Goal: Task Accomplishment & Management: Use online tool/utility

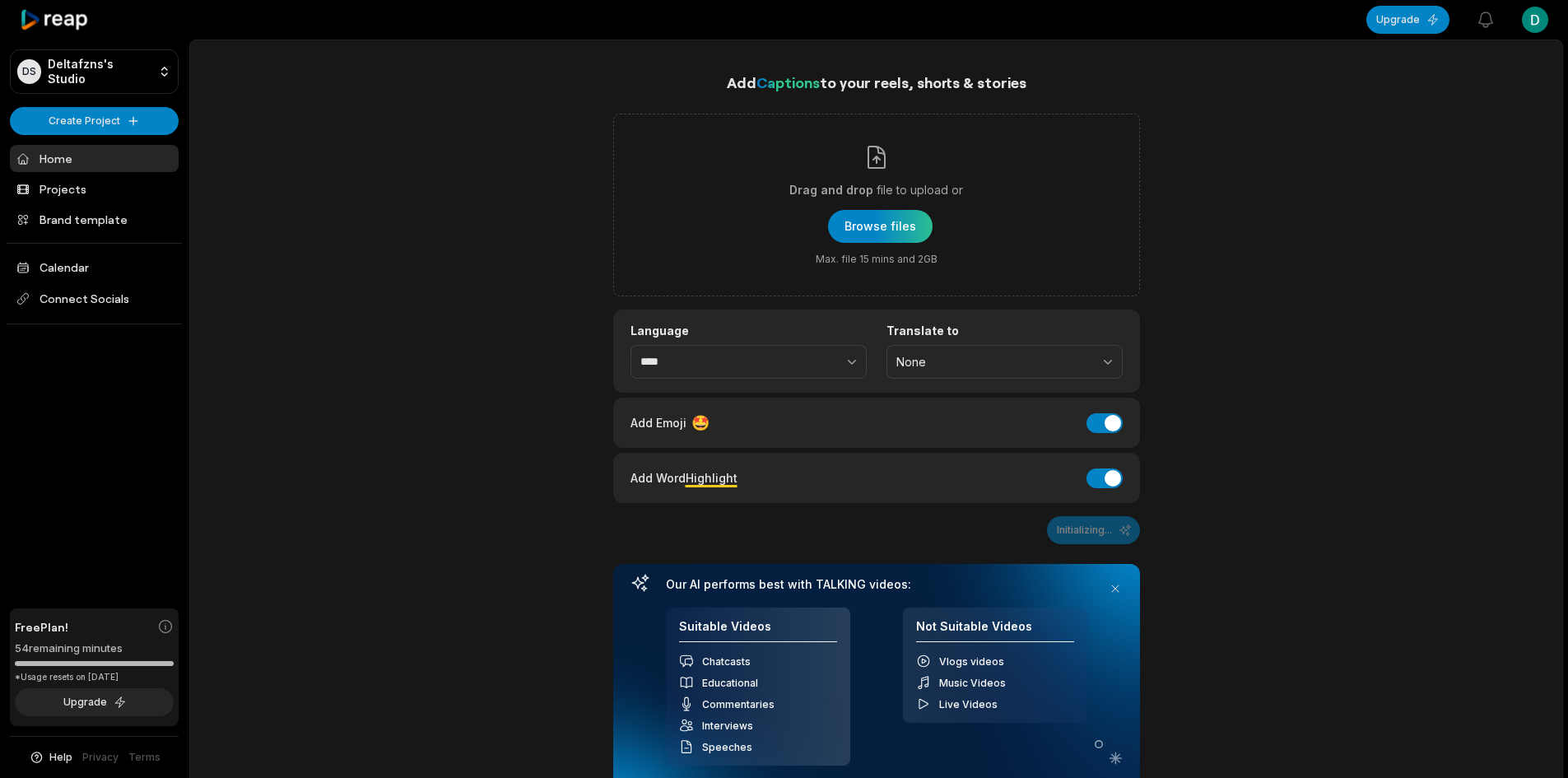
click at [882, 215] on div "button" at bounding box center [880, 227] width 105 height 33
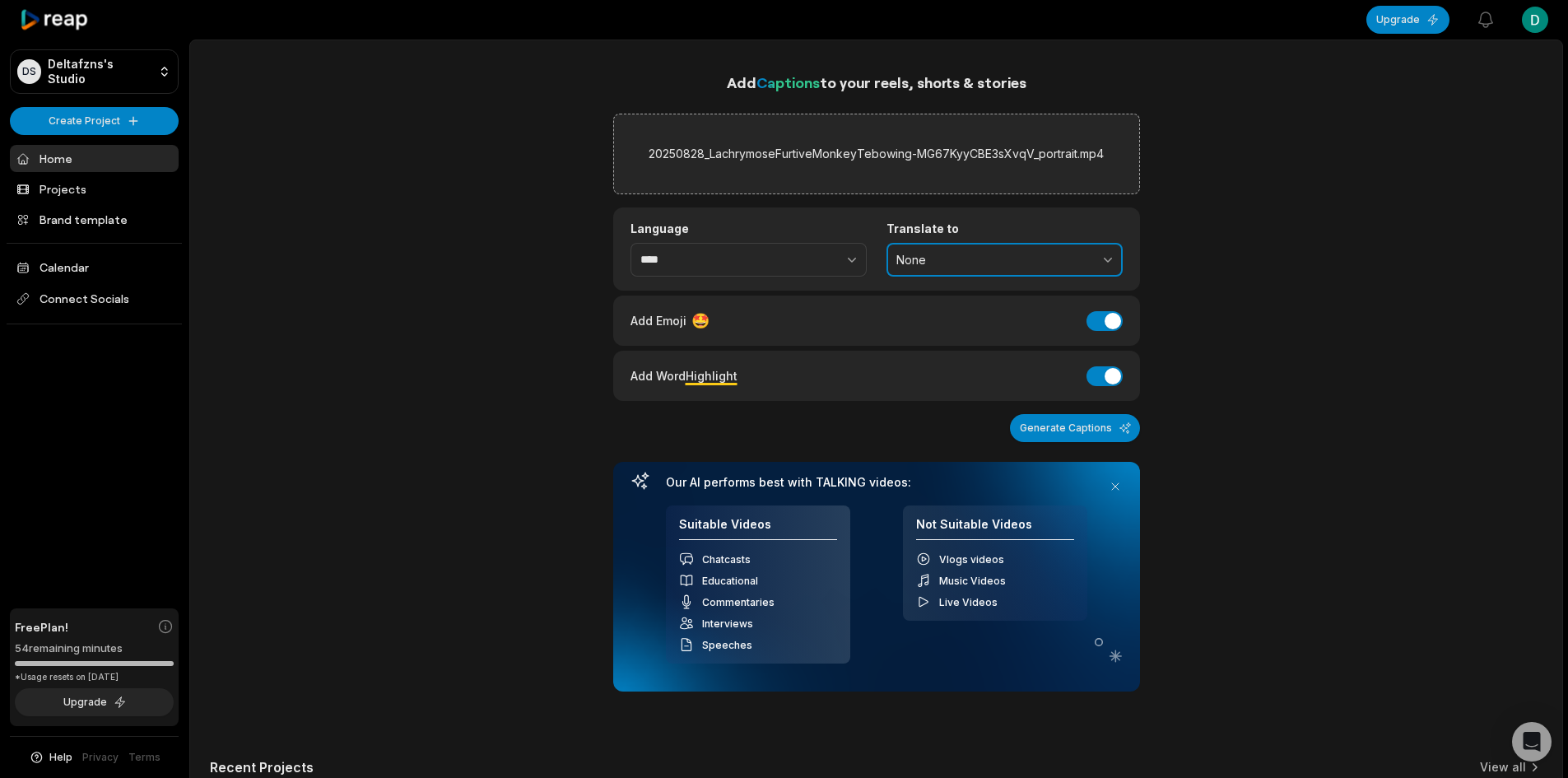
click at [921, 264] on span "None" at bounding box center [993, 260] width 194 height 15
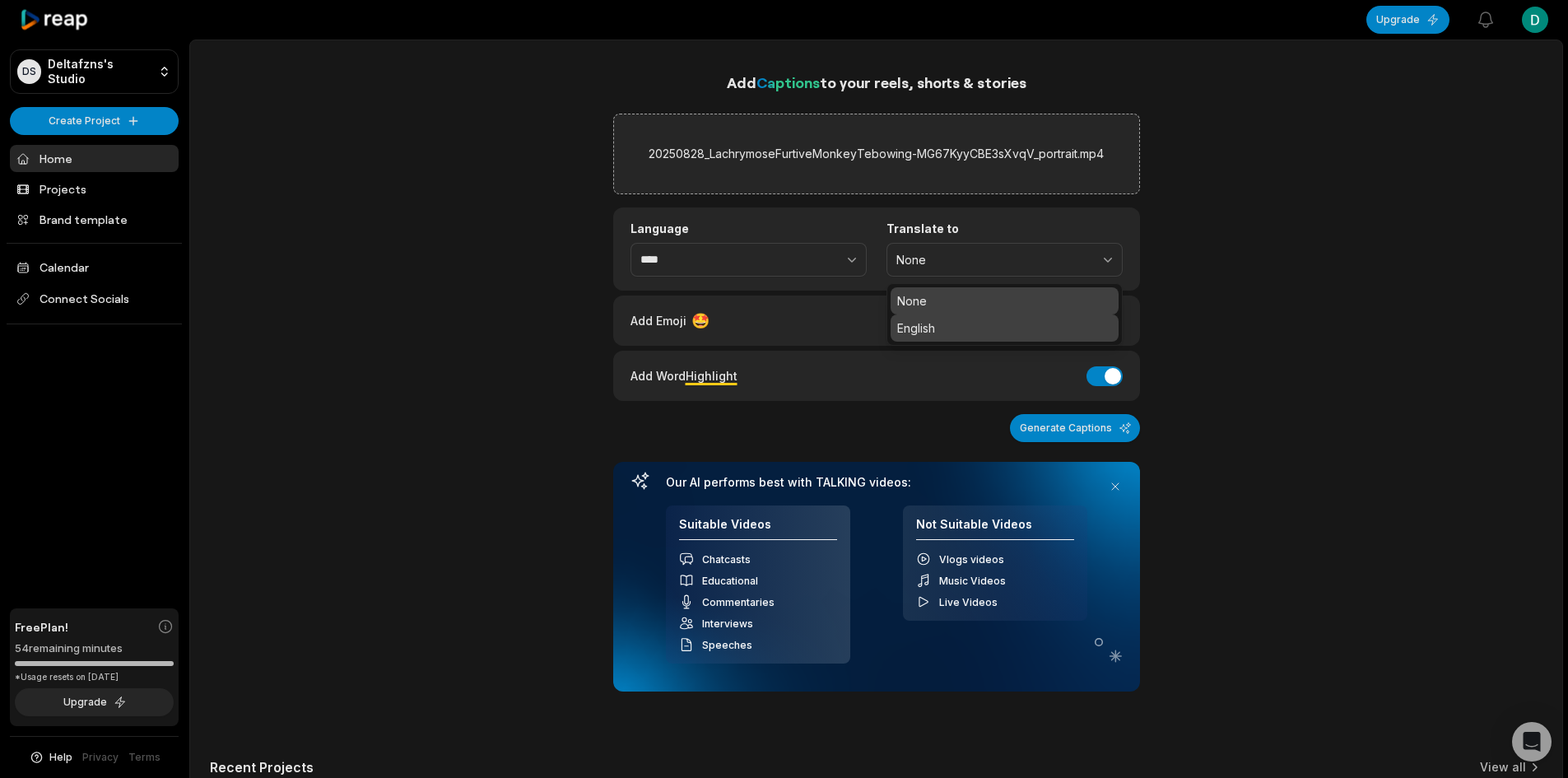
click at [913, 339] on div "English" at bounding box center [1005, 328] width 228 height 27
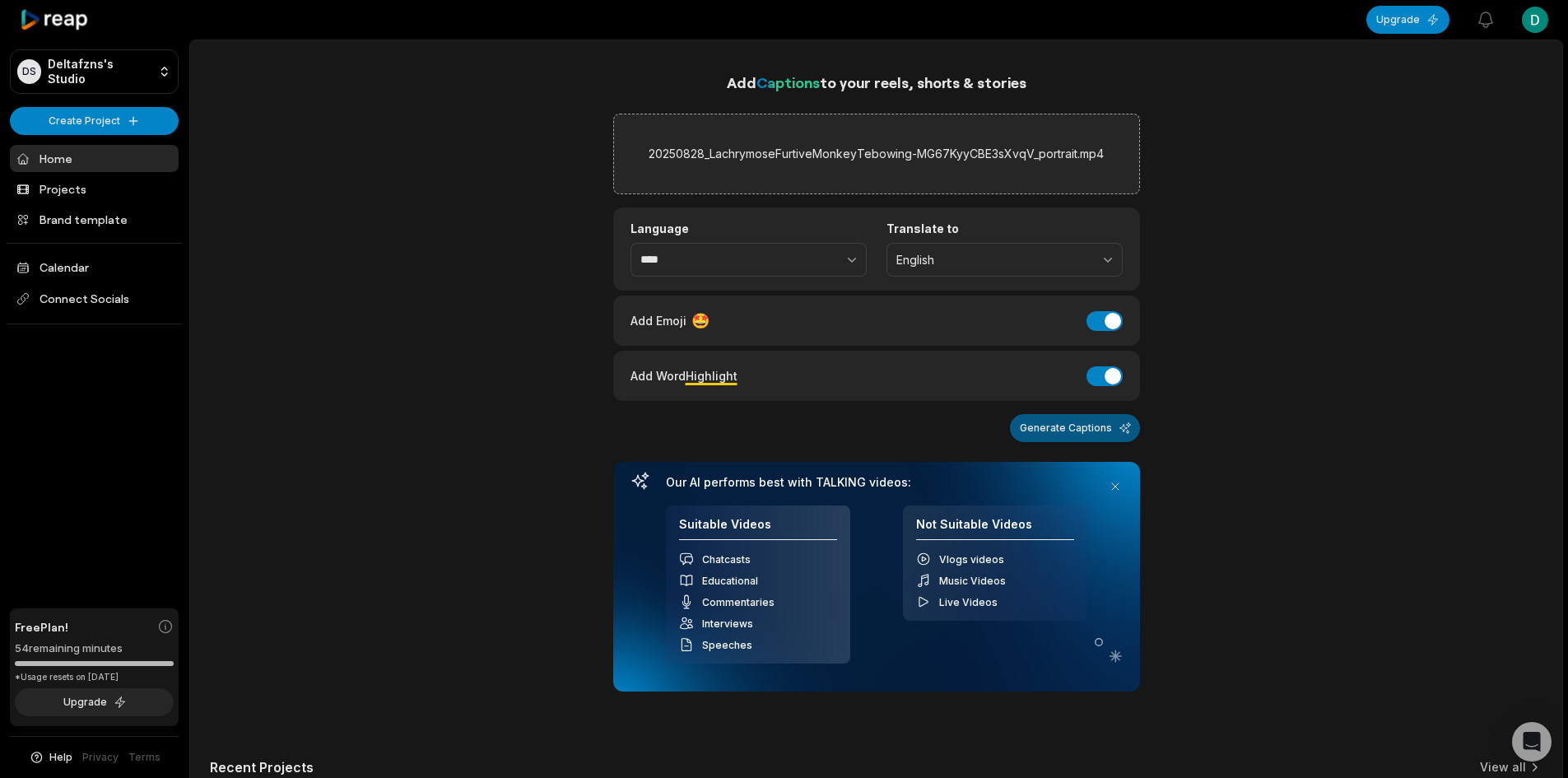
click at [1048, 435] on button "Generate Captions" at bounding box center [1076, 428] width 130 height 28
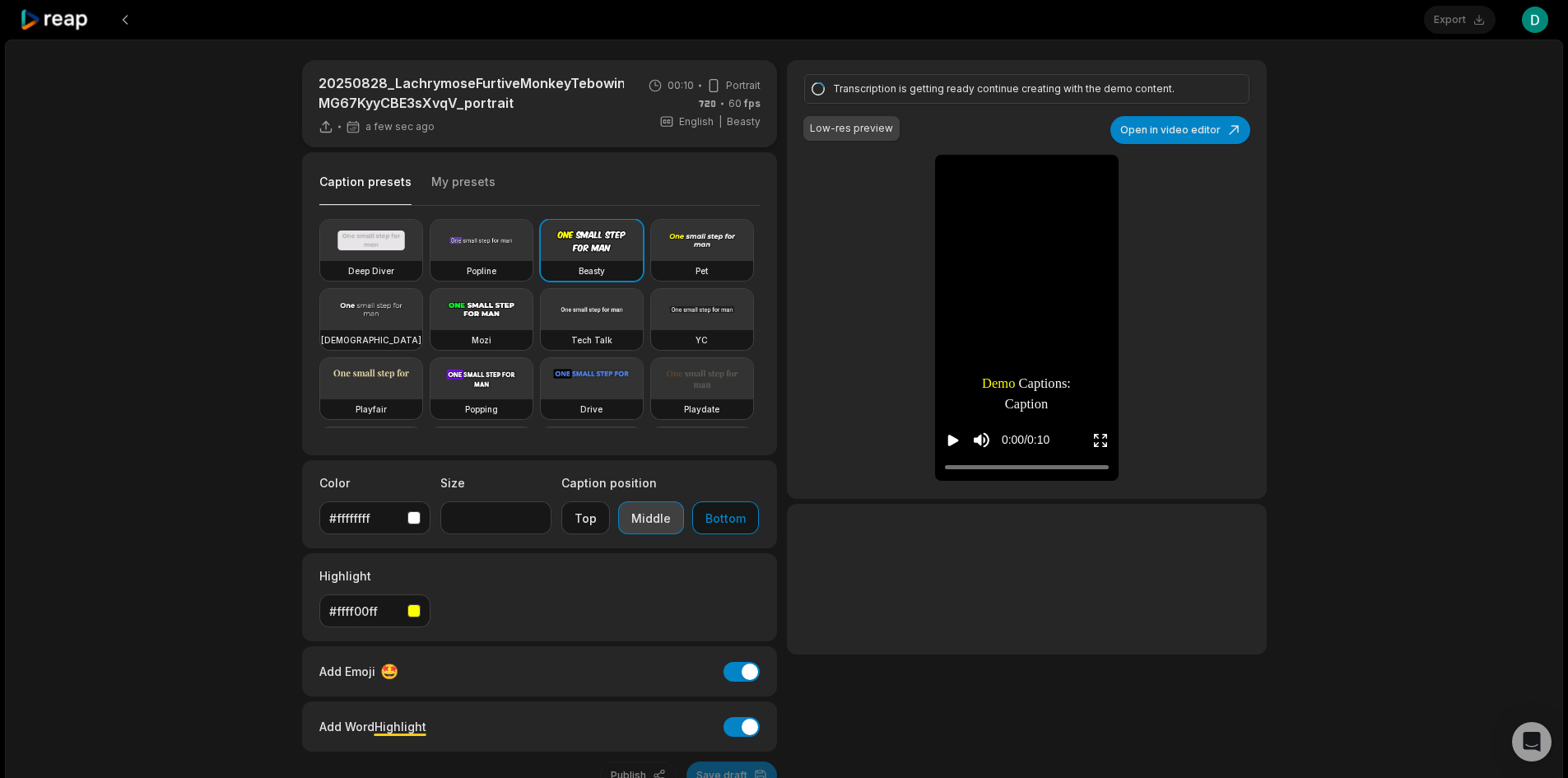
click at [644, 513] on button "Middle" at bounding box center [652, 518] width 66 height 33
click at [874, 253] on div "Transcription is getting ready continue creating with the demo content. Low-res…" at bounding box center [1026, 280] width 479 height 439
click at [947, 441] on icon "Play video" at bounding box center [954, 441] width 16 height 17
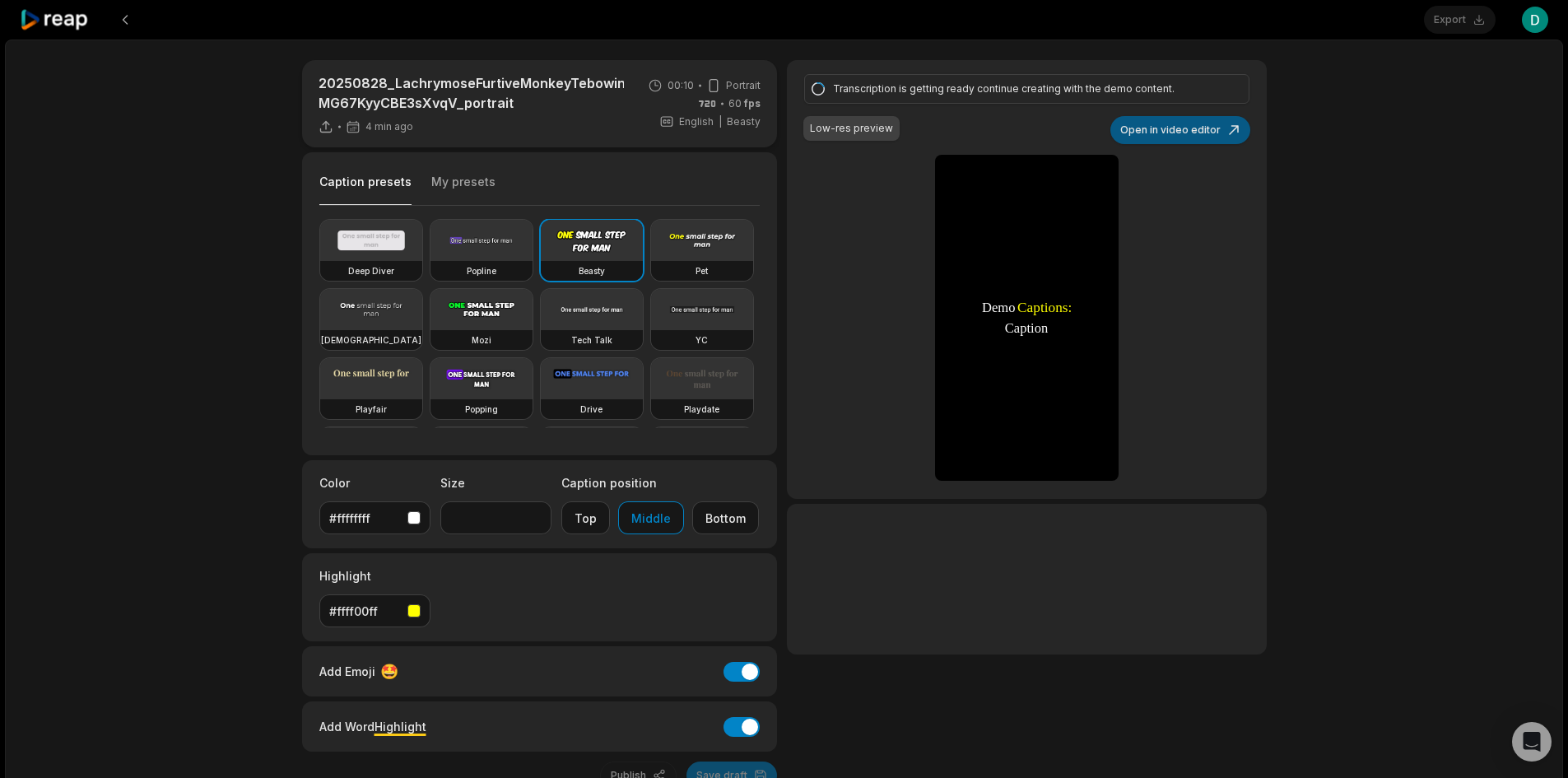
click at [1175, 116] on button "Open in video editor" at bounding box center [1181, 130] width 140 height 28
click at [1201, 118] on button "Open in video editor" at bounding box center [1181, 130] width 140 height 28
click at [867, 220] on div "Transcription is getting ready continue creating with the demo content. Low-res…" at bounding box center [1026, 280] width 479 height 439
click at [483, 254] on video at bounding box center [482, 241] width 102 height 41
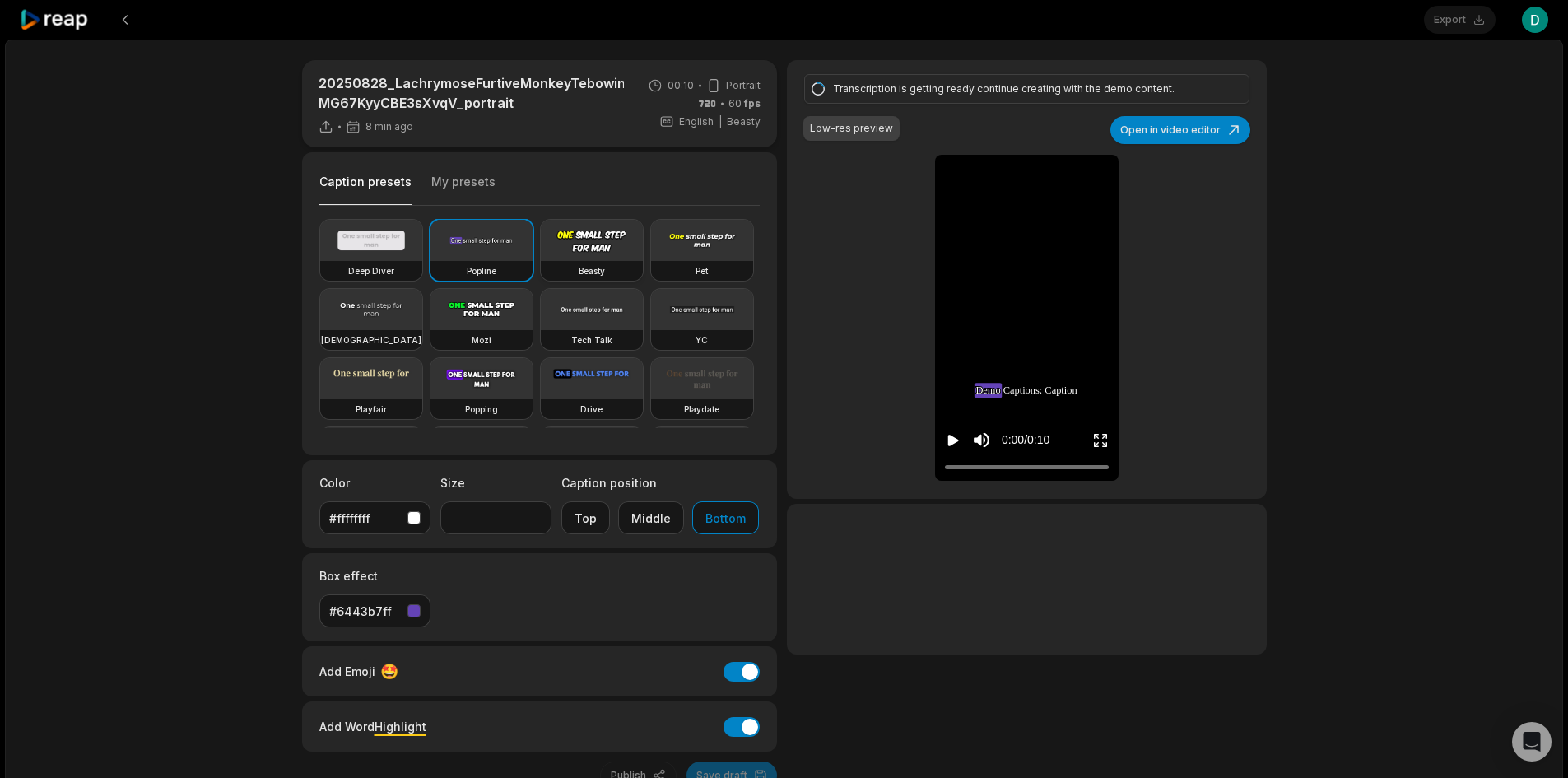
click at [591, 236] on video at bounding box center [592, 241] width 102 height 41
click at [533, 314] on video at bounding box center [482, 309] width 102 height 41
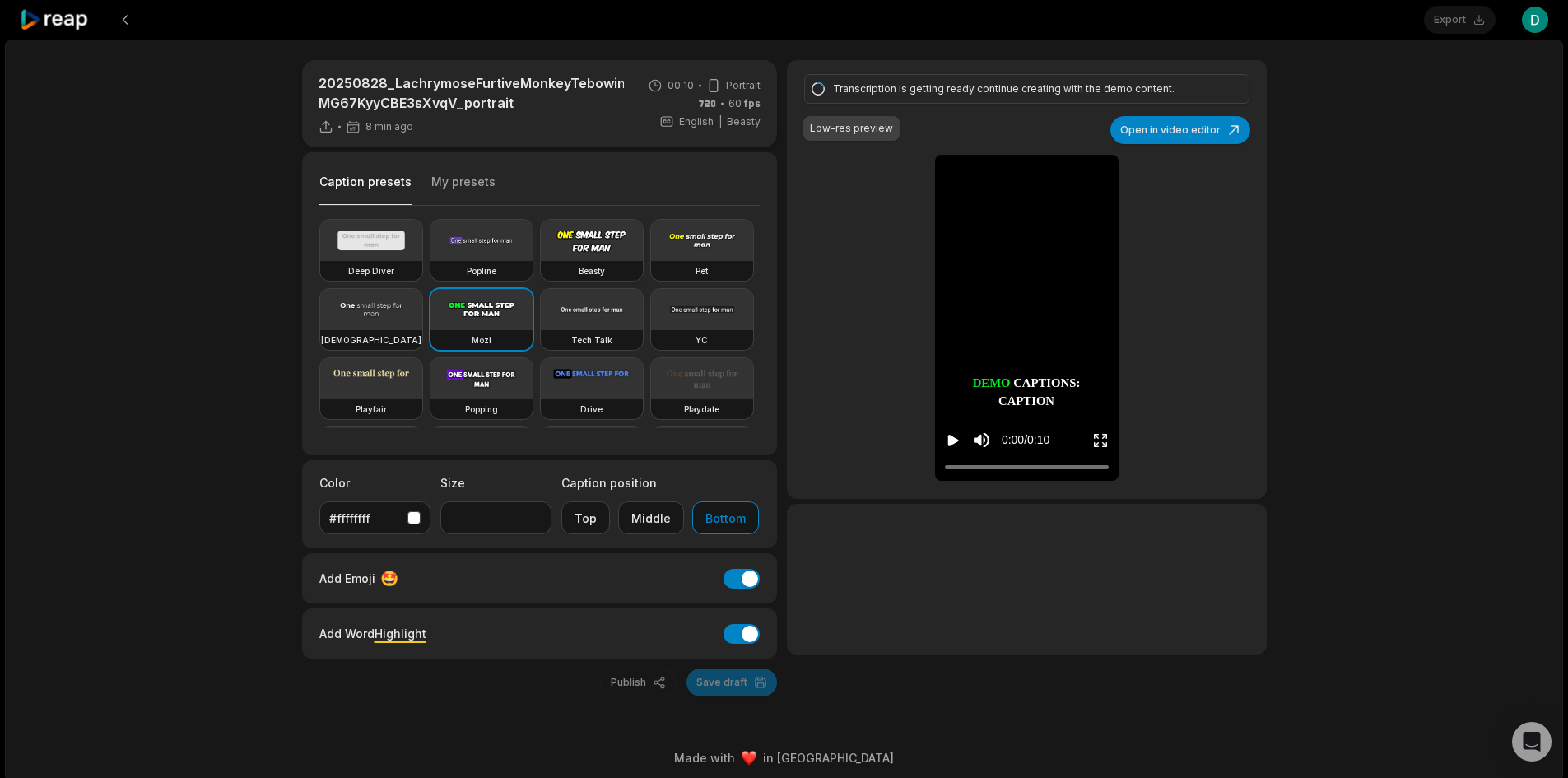
click at [610, 243] on video at bounding box center [592, 241] width 102 height 41
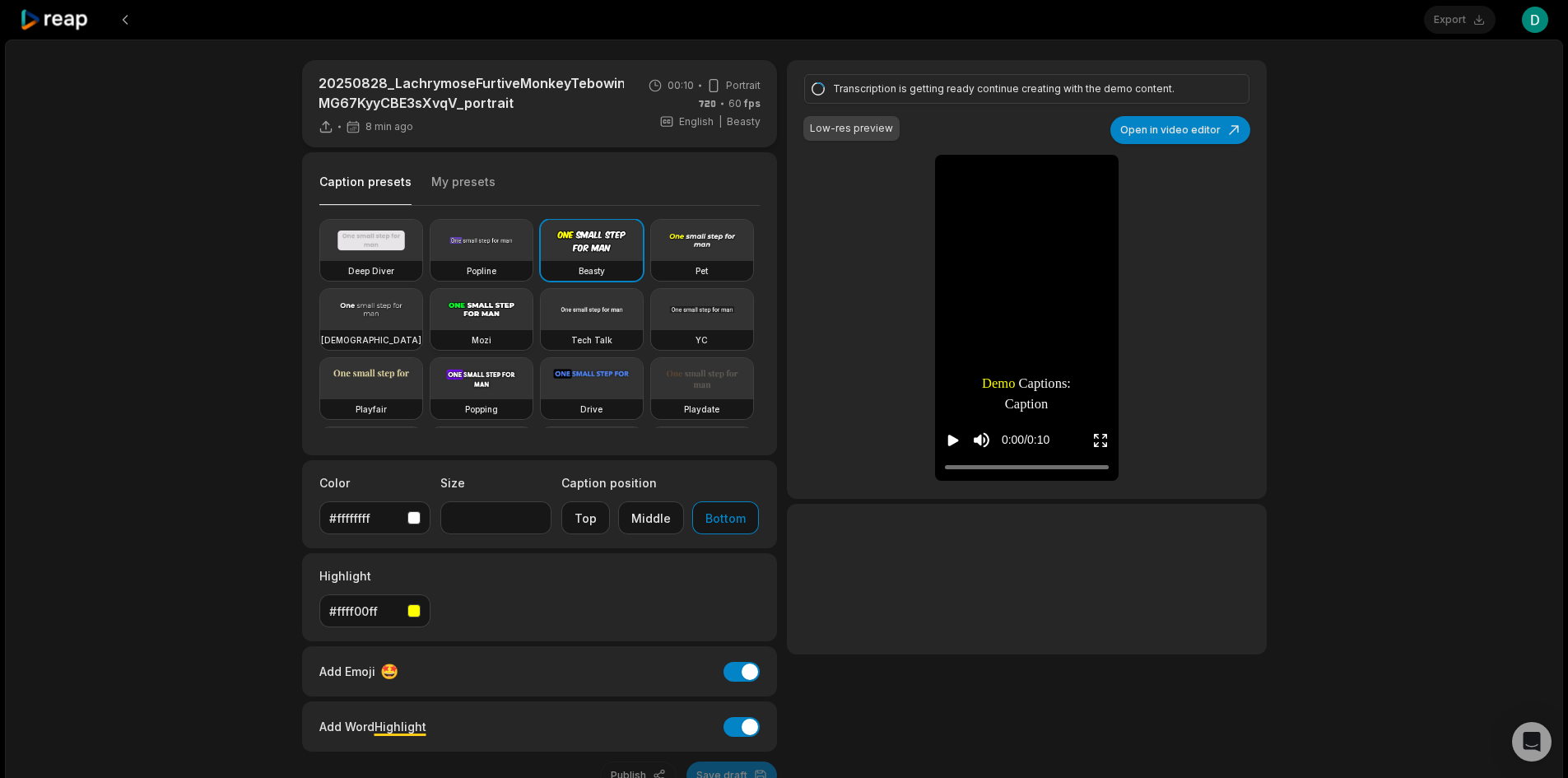
click at [533, 294] on video at bounding box center [482, 309] width 102 height 41
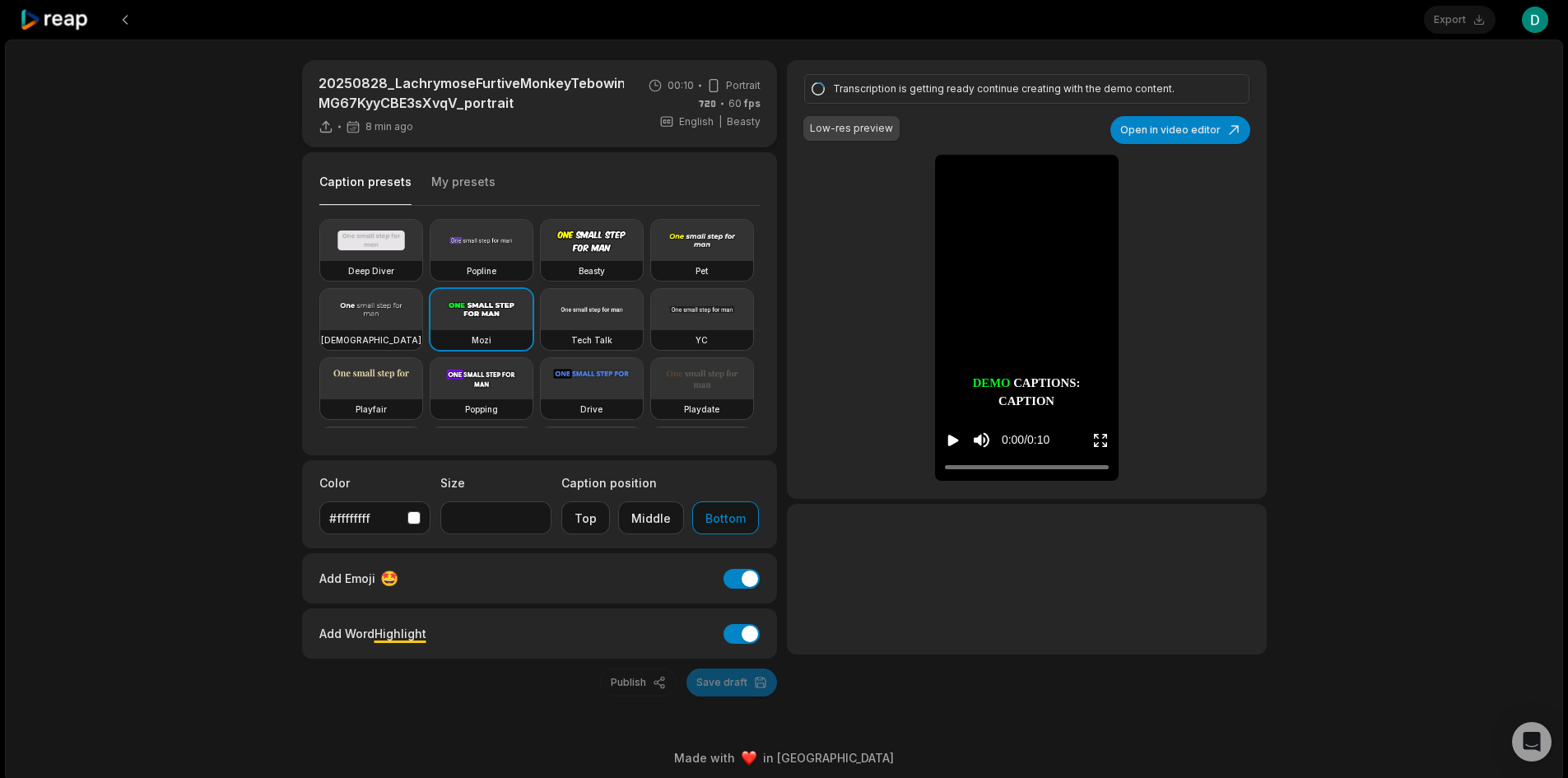
click at [594, 257] on video at bounding box center [592, 241] width 102 height 41
type input "**"
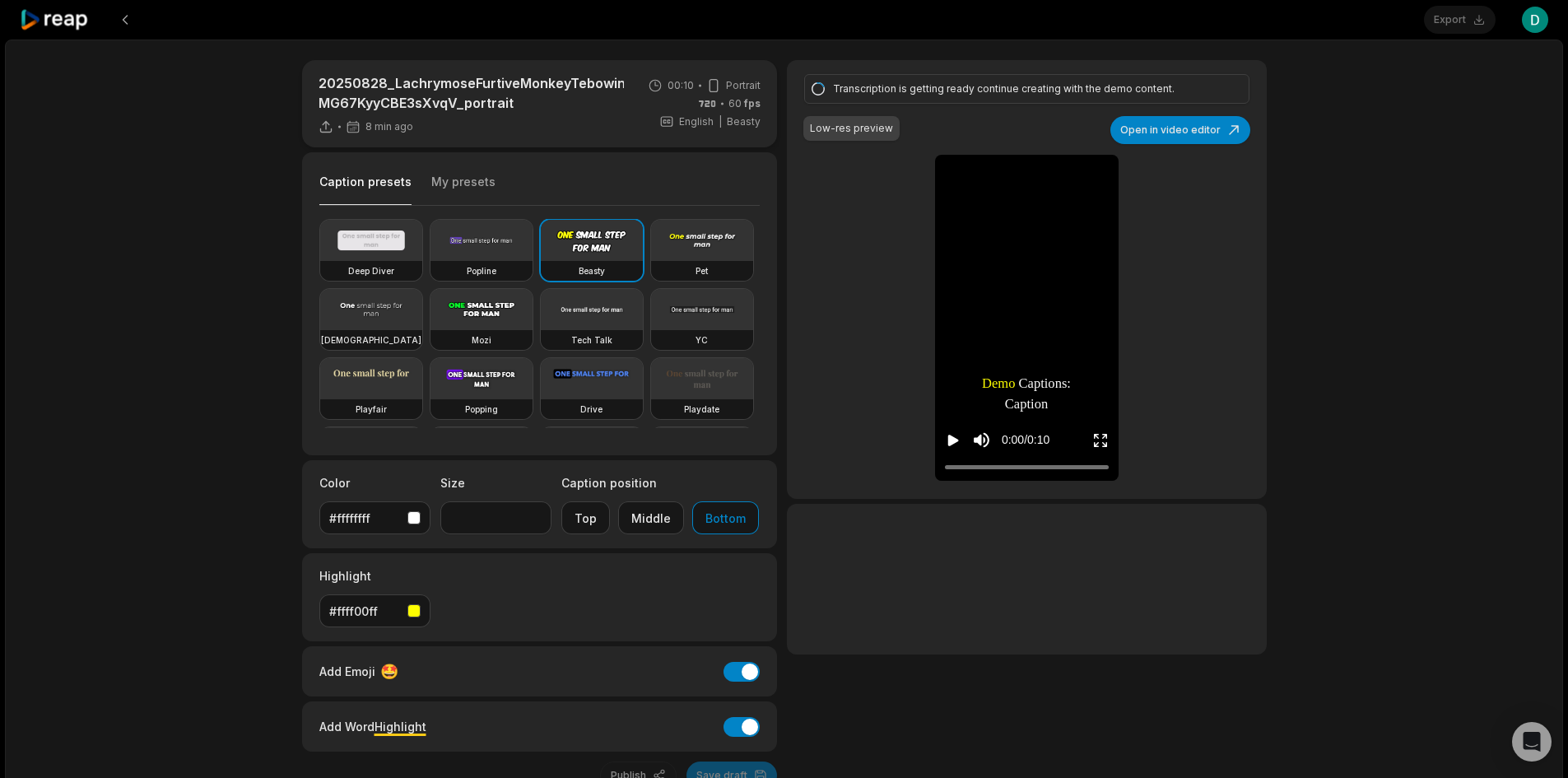
click at [848, 510] on div at bounding box center [1026, 579] width 479 height 151
click at [871, 370] on div "Transcription is getting ready continue creating with the demo content. Low-res…" at bounding box center [1026, 280] width 479 height 439
click at [949, 443] on icon "Play video" at bounding box center [954, 441] width 11 height 12
click at [864, 346] on div "Transcription is getting ready continue creating with the demo content. Low-res…" at bounding box center [1026, 280] width 479 height 439
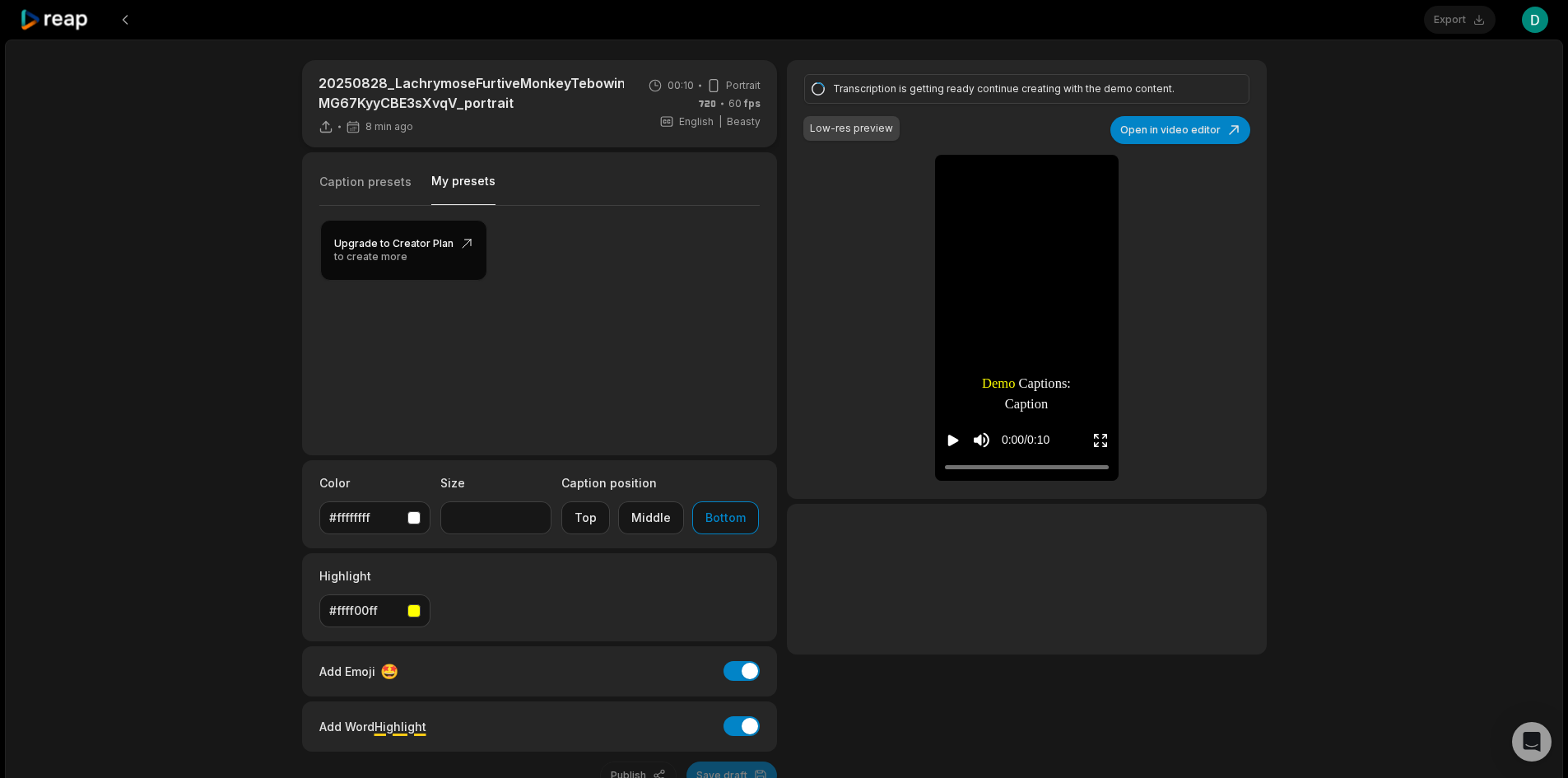
click at [465, 183] on button "My presets" at bounding box center [464, 189] width 64 height 32
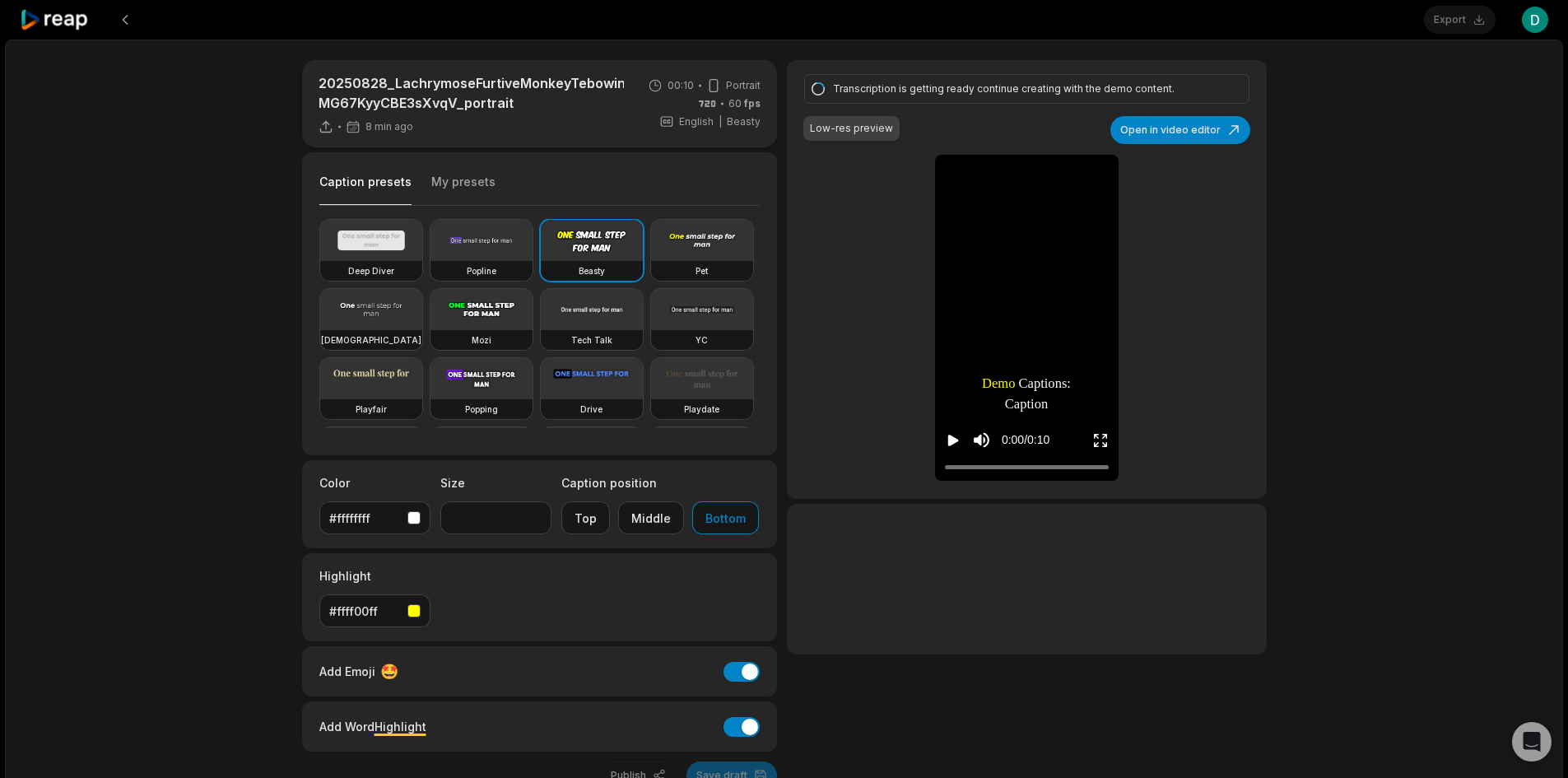
click at [353, 186] on button "Caption presets" at bounding box center [365, 190] width 92 height 32
click at [841, 230] on div "Transcription is getting ready continue creating with the demo content. Low-res…" at bounding box center [1026, 280] width 479 height 439
click at [892, 192] on div "Transcription is getting ready continue creating with the demo content. Low-res…" at bounding box center [1026, 280] width 479 height 439
click at [73, 20] on icon at bounding box center [54, 20] width 70 height 22
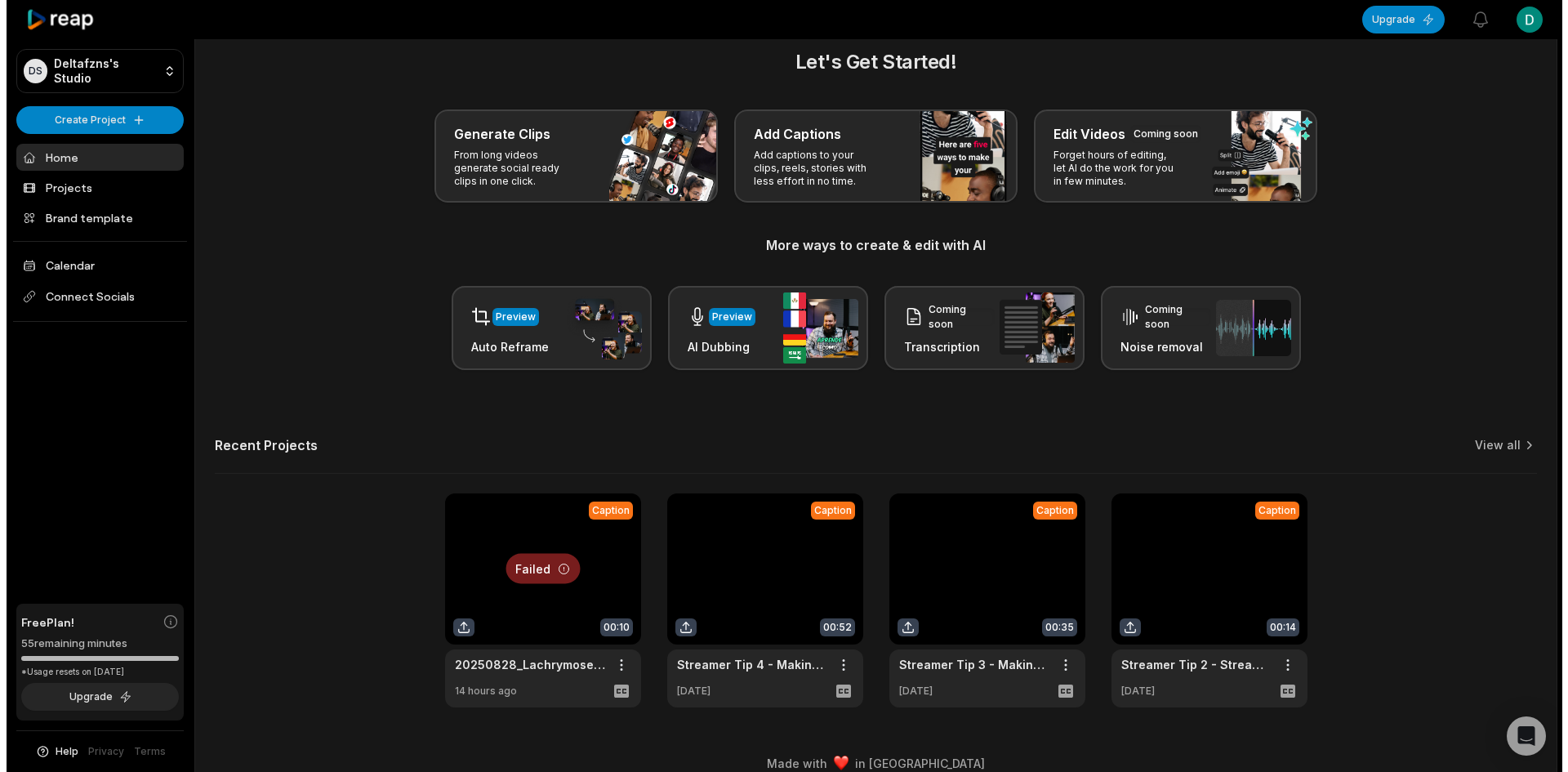
scroll to position [43, 0]
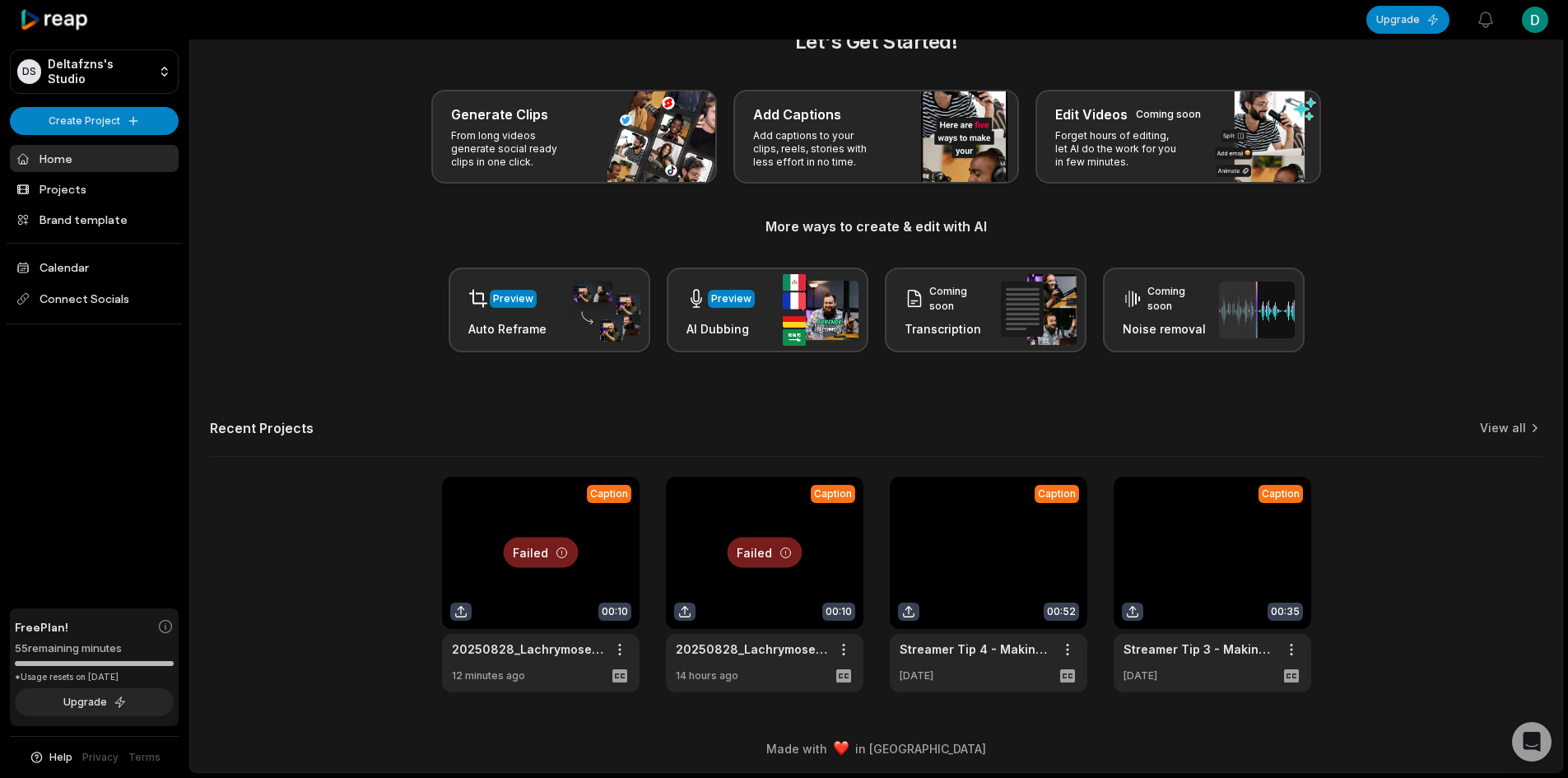
click at [765, 554] on div at bounding box center [765, 585] width 198 height 216
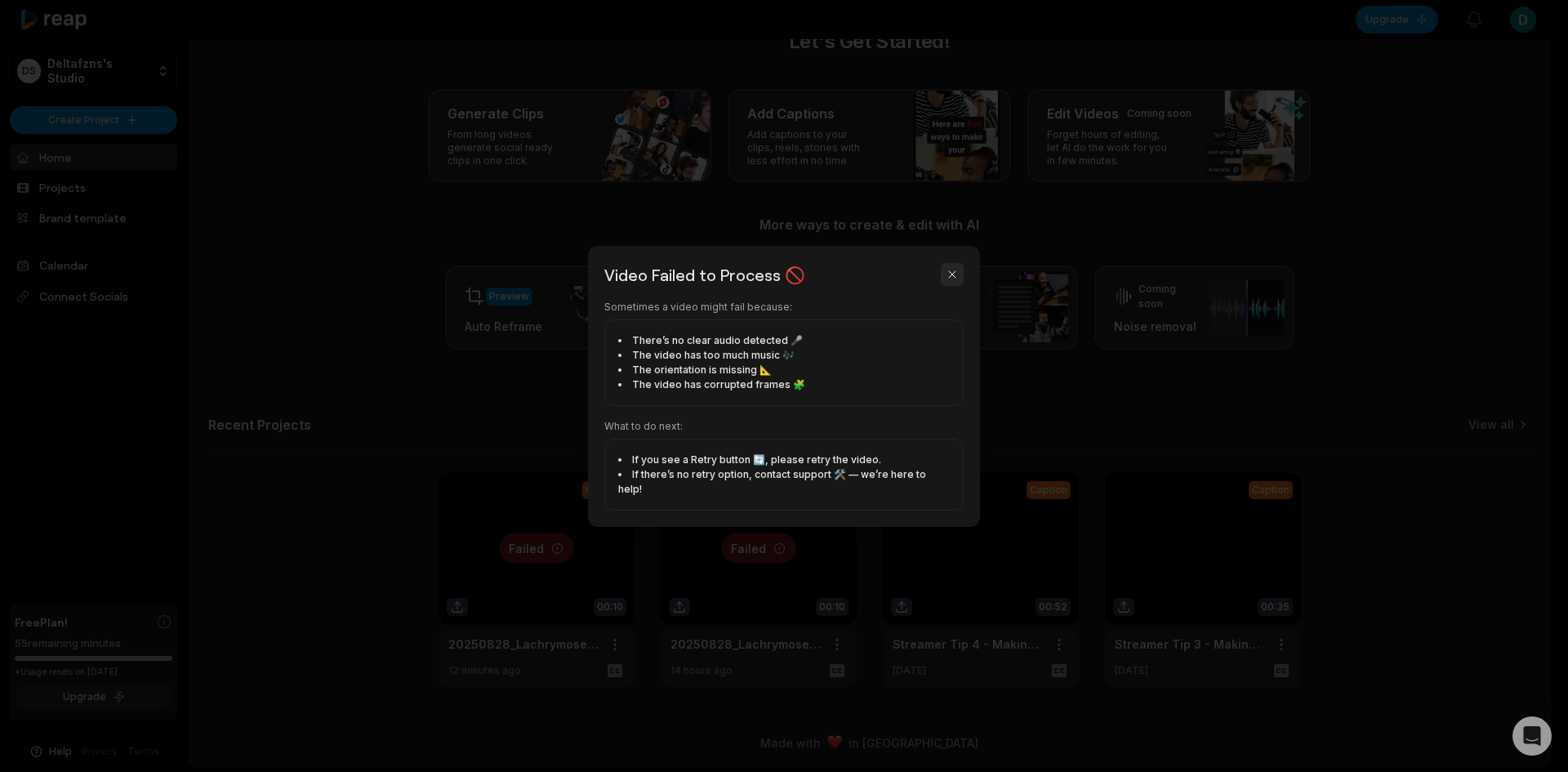
click at [953, 277] on button "button" at bounding box center [953, 274] width 23 height 23
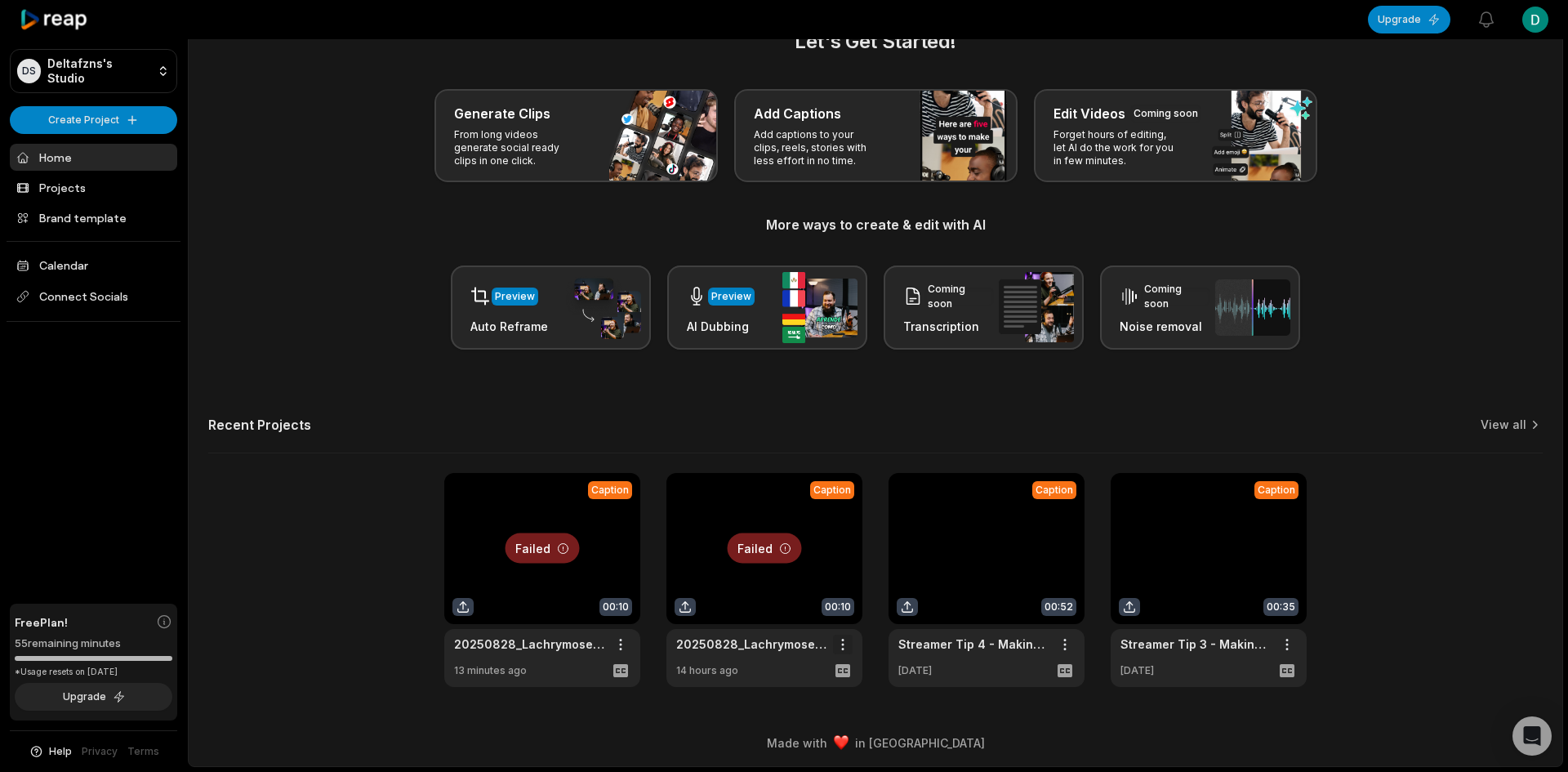
click at [838, 639] on html "DS Deltafzns's Studio Create Project Home Projects Brand template Calendar Conn…" at bounding box center [784, 342] width 1568 height 772
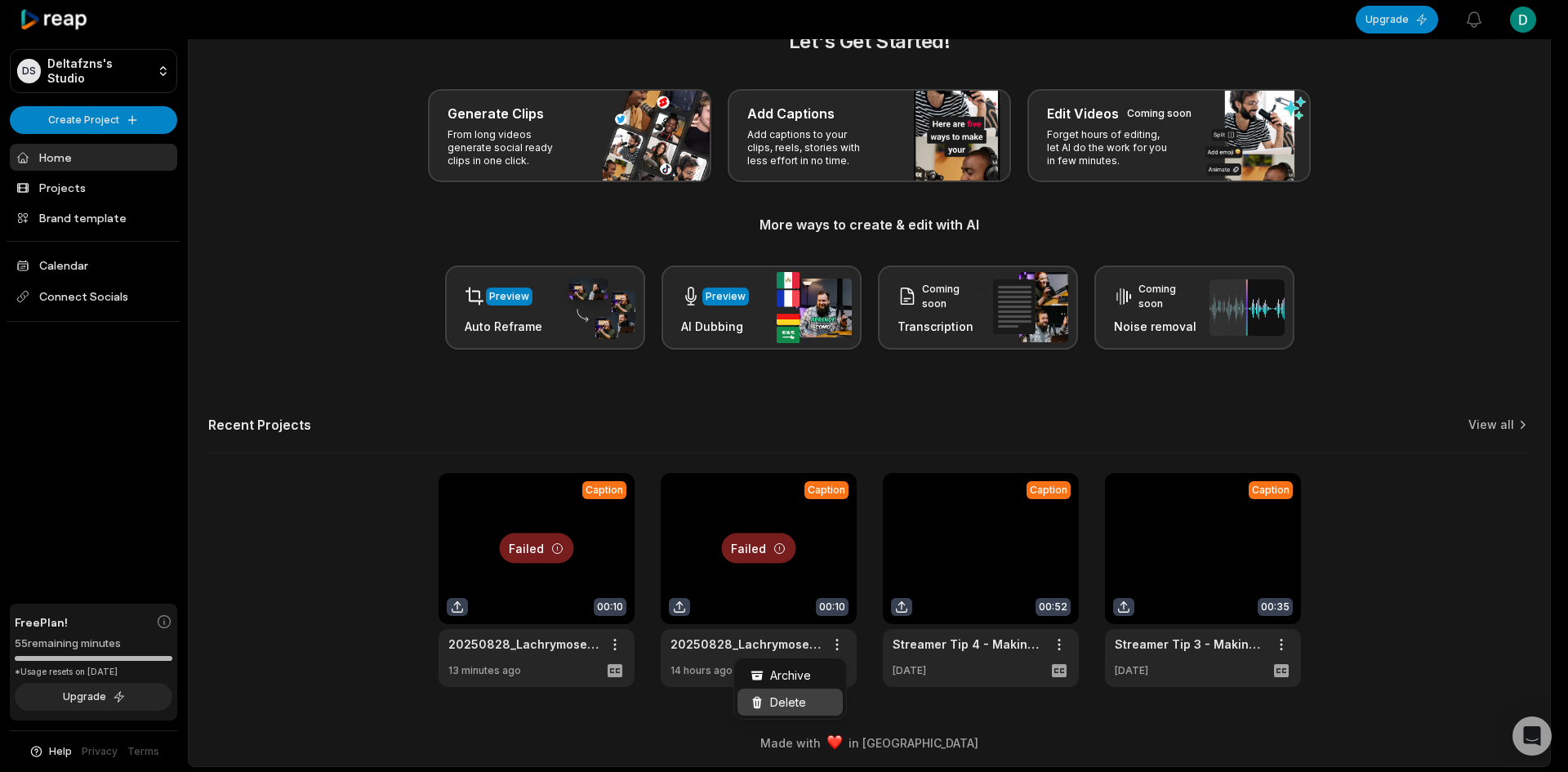
click at [772, 697] on span "Delete" at bounding box center [788, 702] width 36 height 17
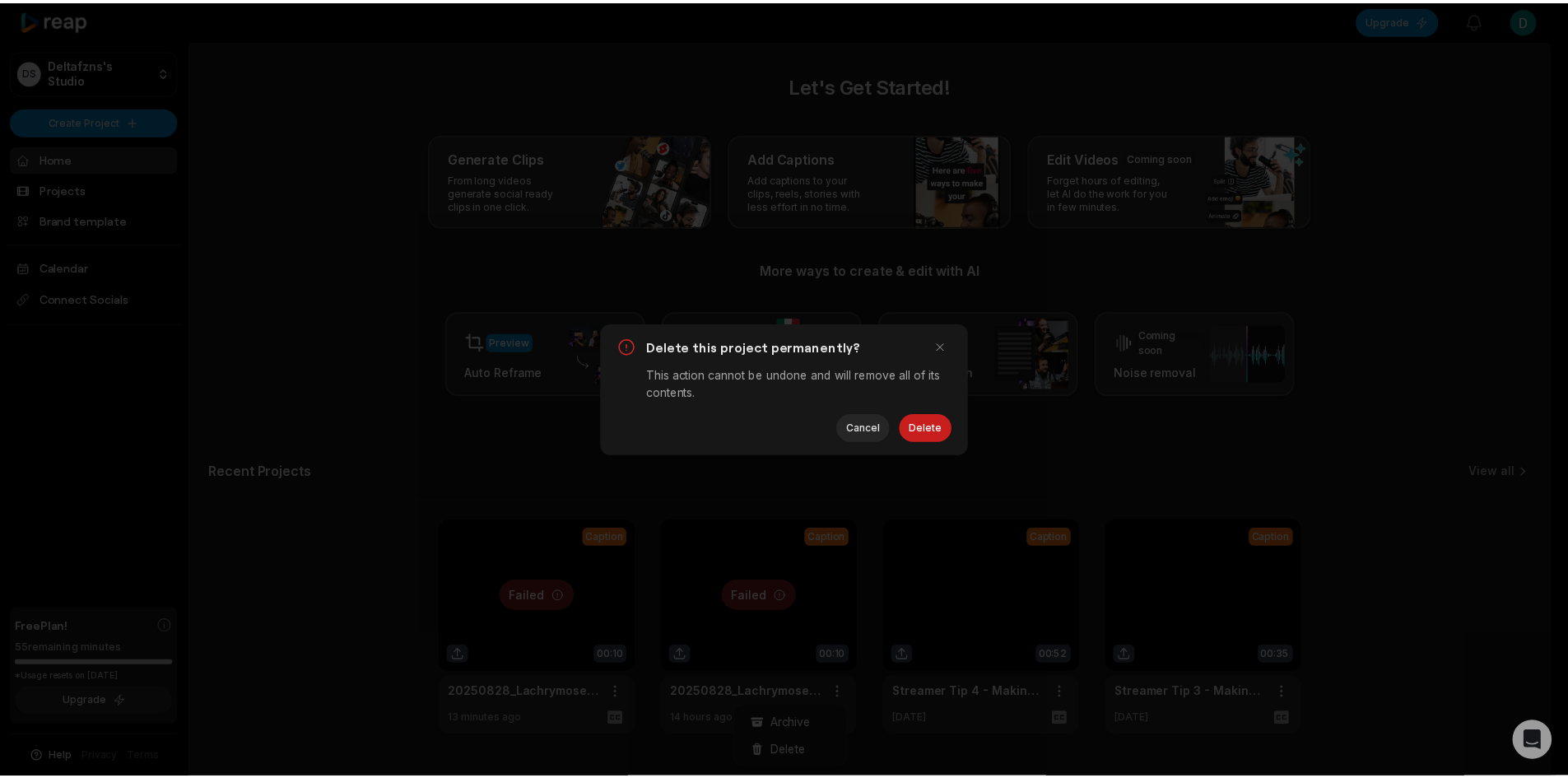
scroll to position [0, 0]
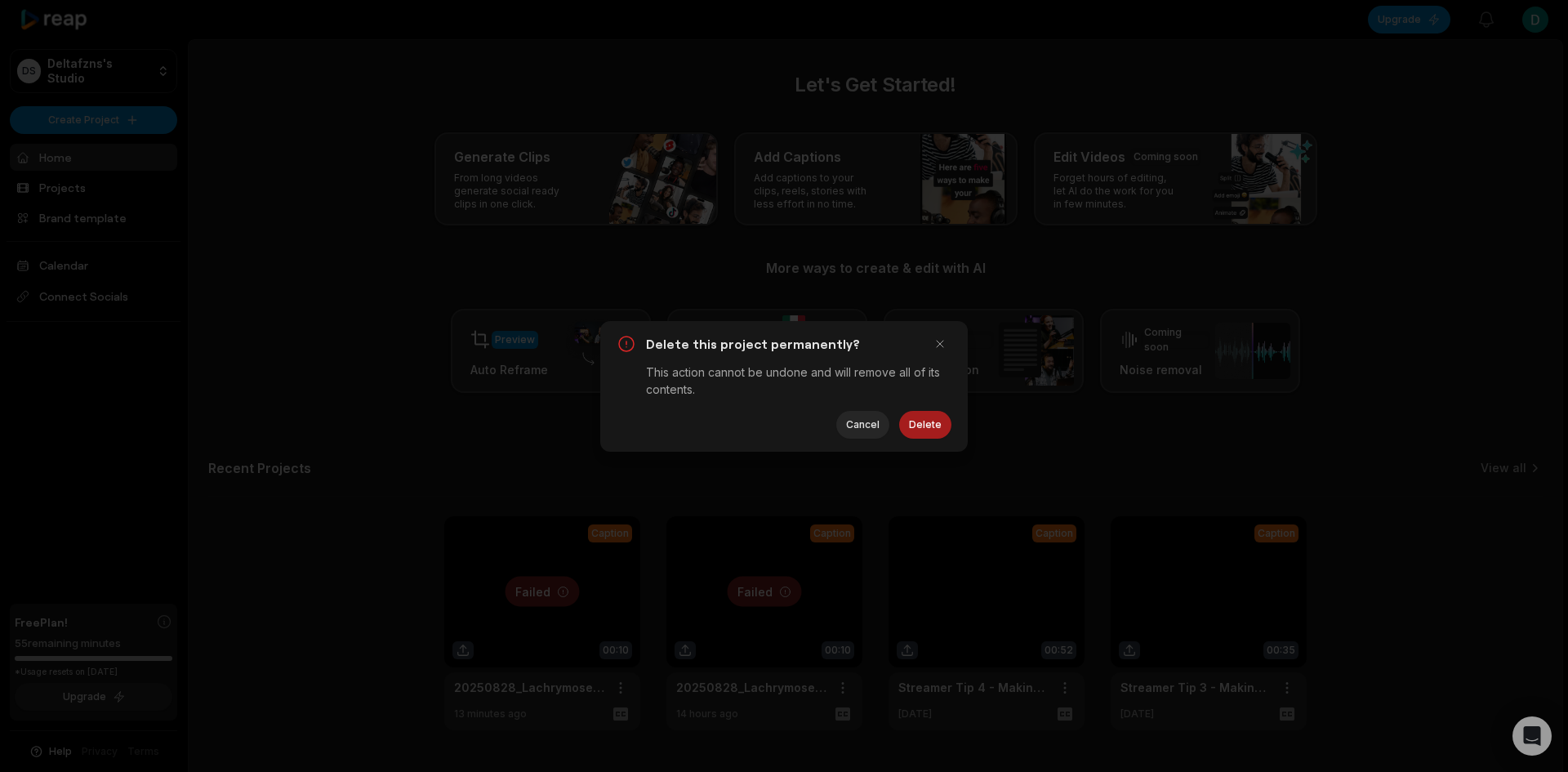
click at [922, 427] on button "Delete" at bounding box center [926, 425] width 52 height 28
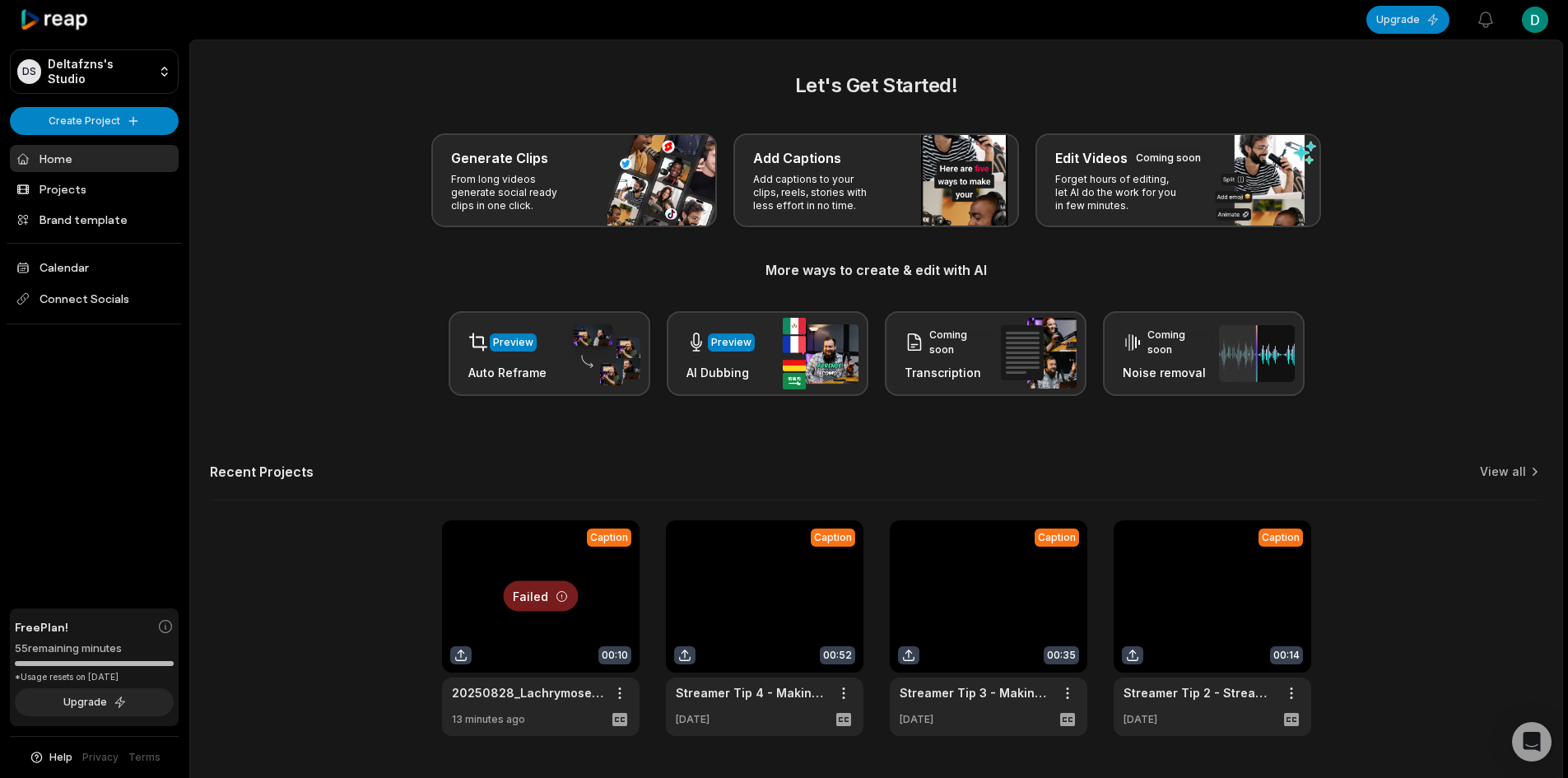
click at [548, 590] on div at bounding box center [541, 629] width 198 height 216
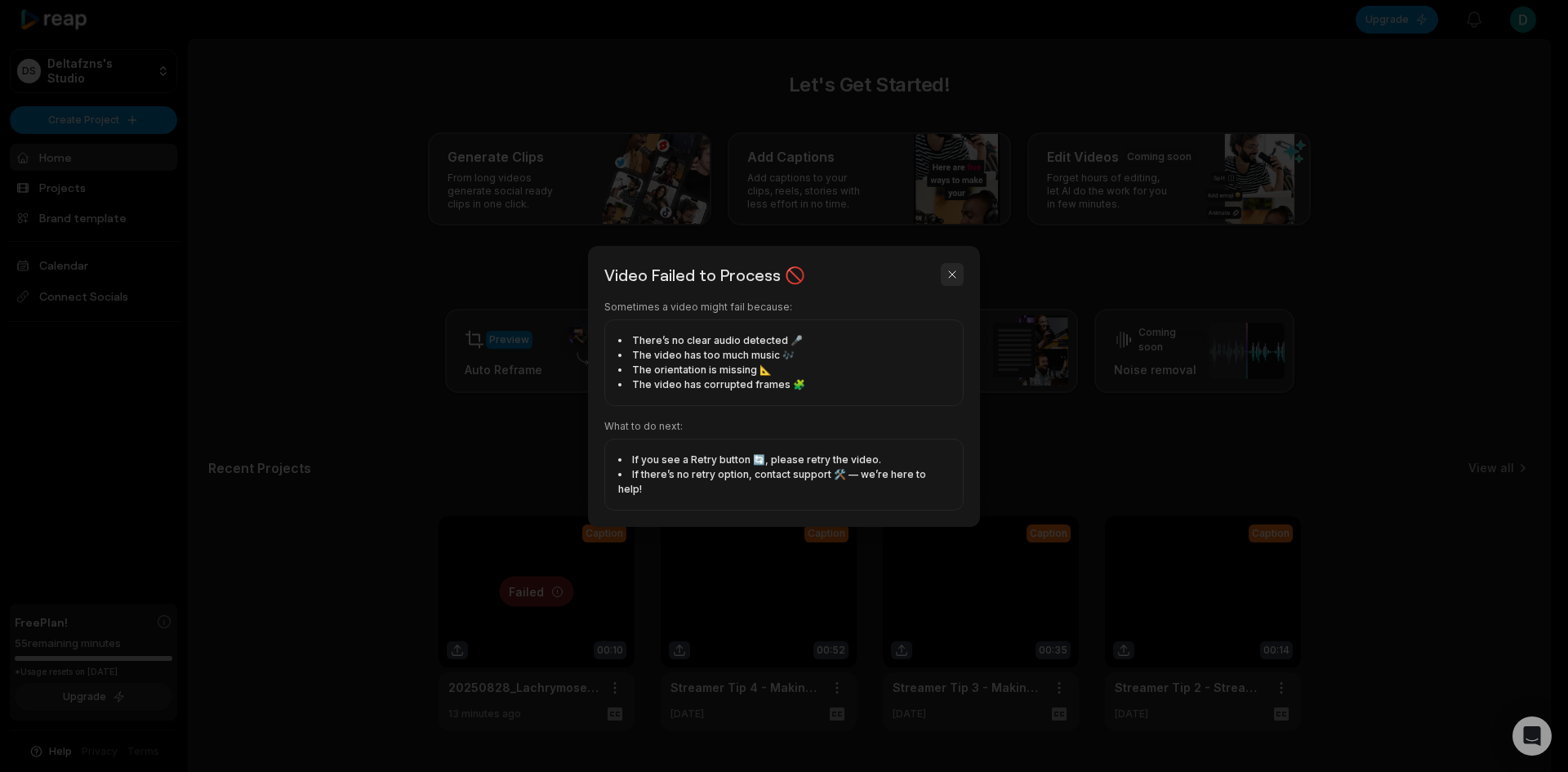
click at [955, 286] on button "button" at bounding box center [953, 274] width 23 height 23
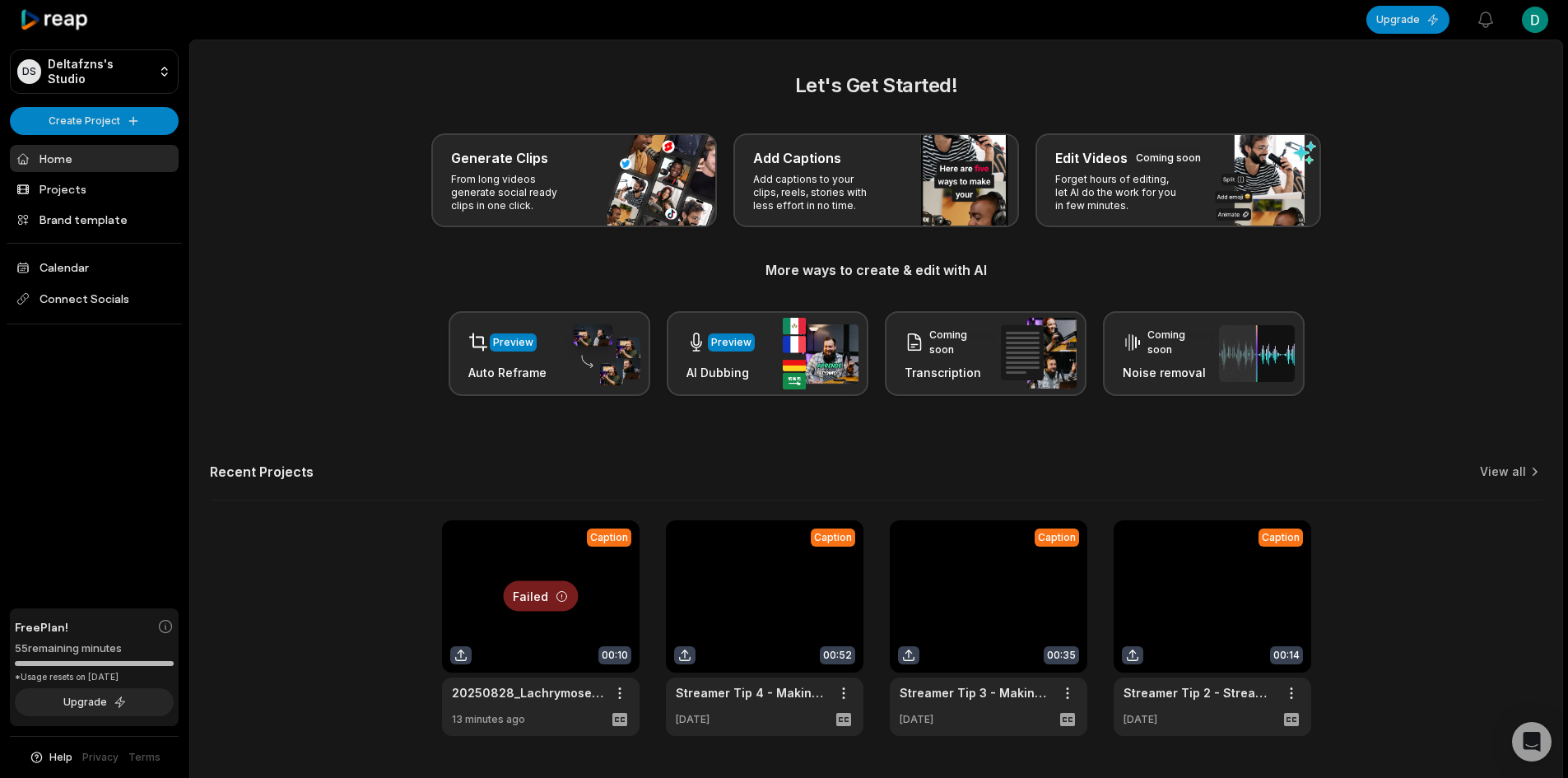
click at [591, 643] on div at bounding box center [541, 629] width 198 height 216
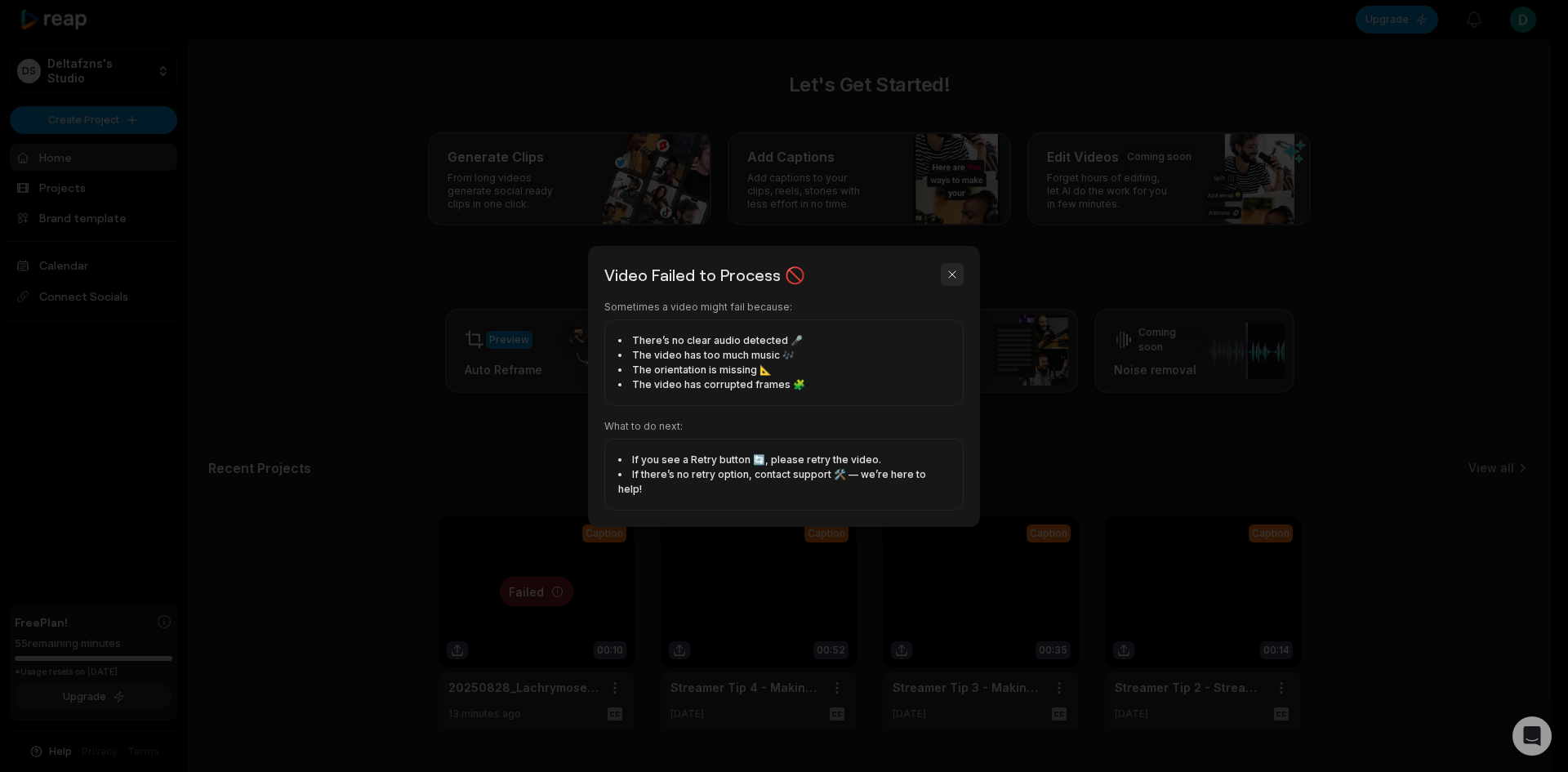
click at [952, 279] on button "button" at bounding box center [953, 274] width 23 height 23
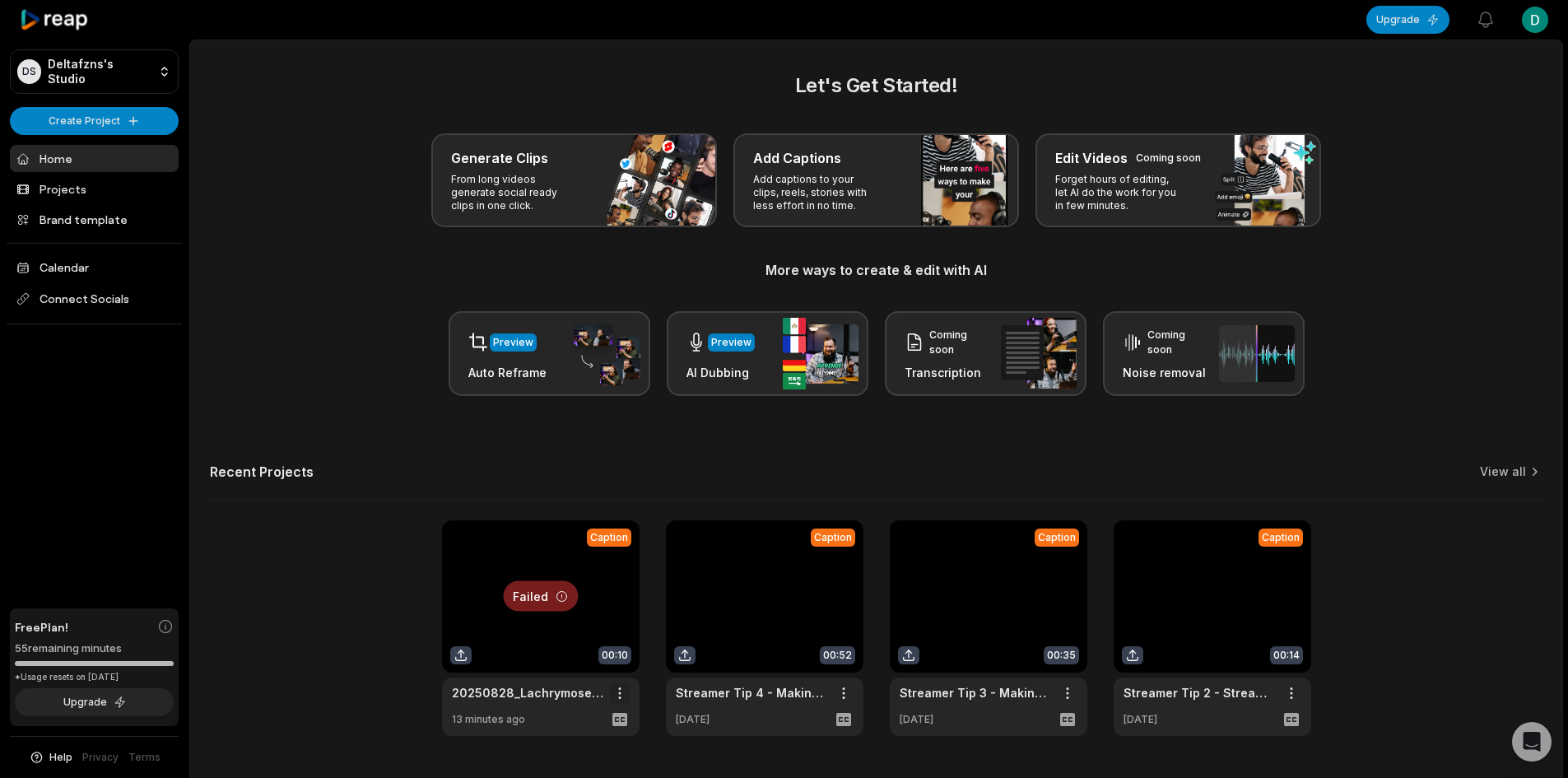
click at [622, 695] on html "DS Deltafzns's Studio Create Project Home Projects Brand template Calendar Conn…" at bounding box center [784, 389] width 1568 height 778
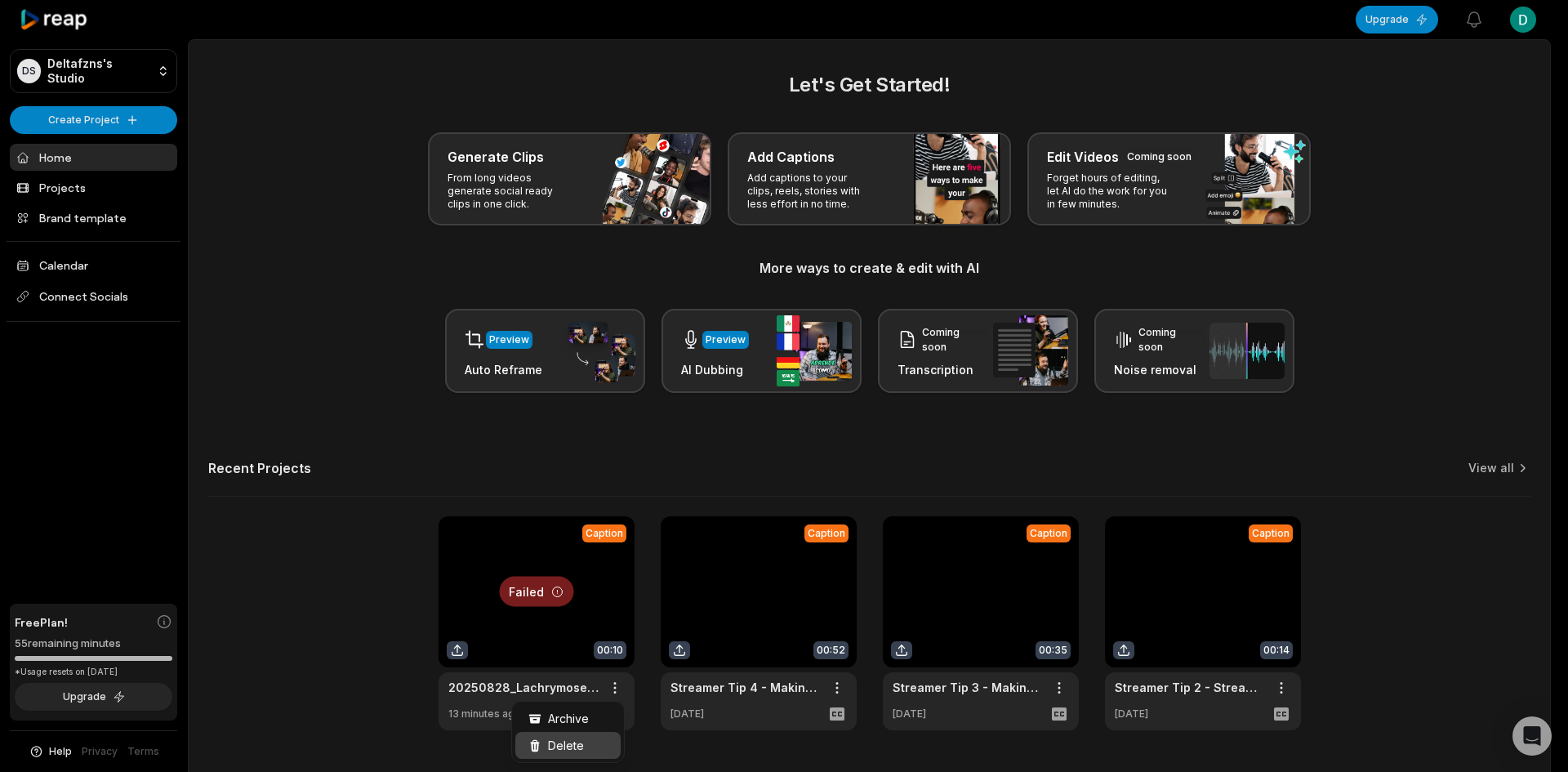
click at [574, 747] on span "Delete" at bounding box center [566, 745] width 36 height 17
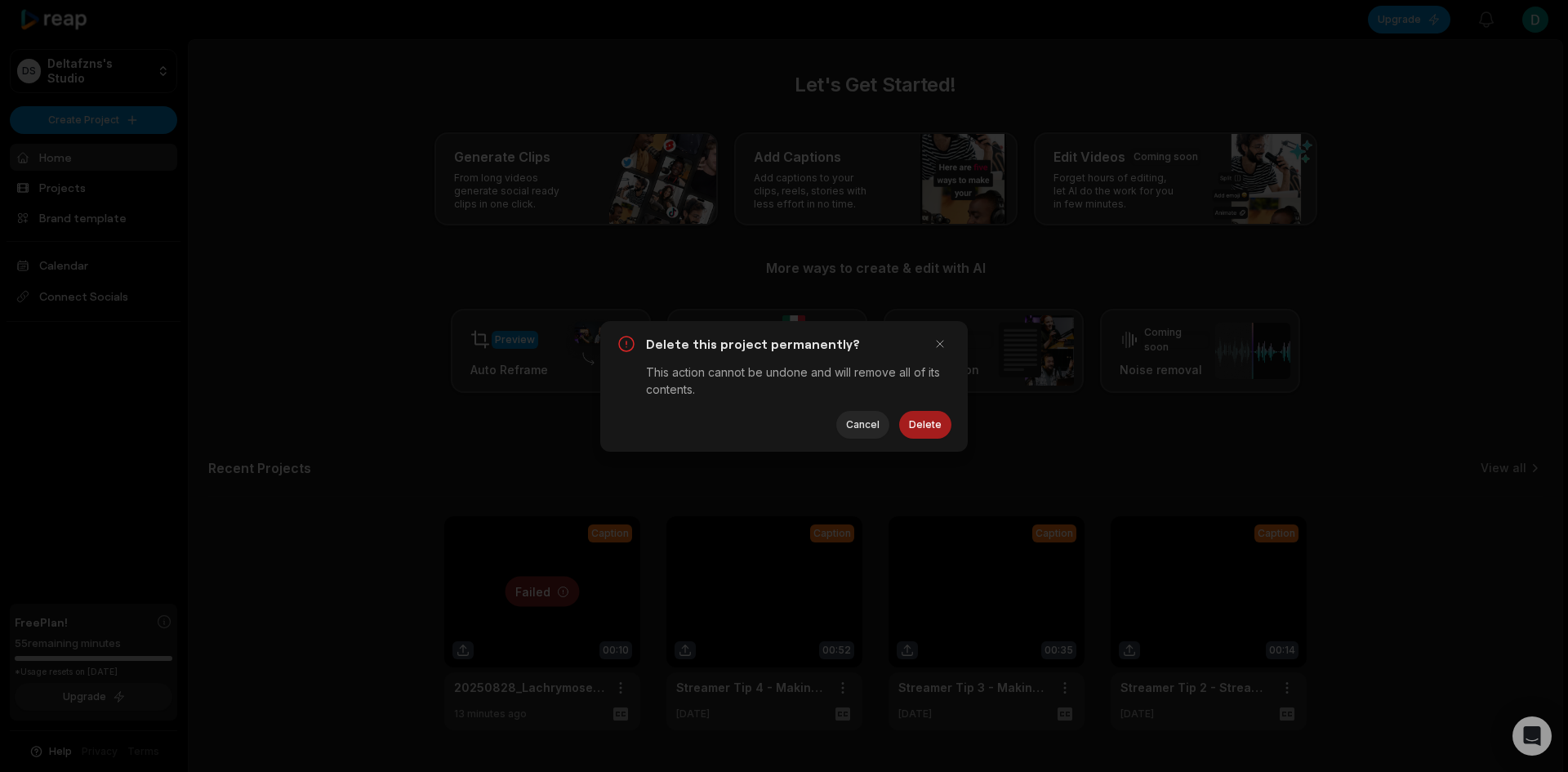
click at [928, 423] on button "Delete" at bounding box center [926, 425] width 52 height 28
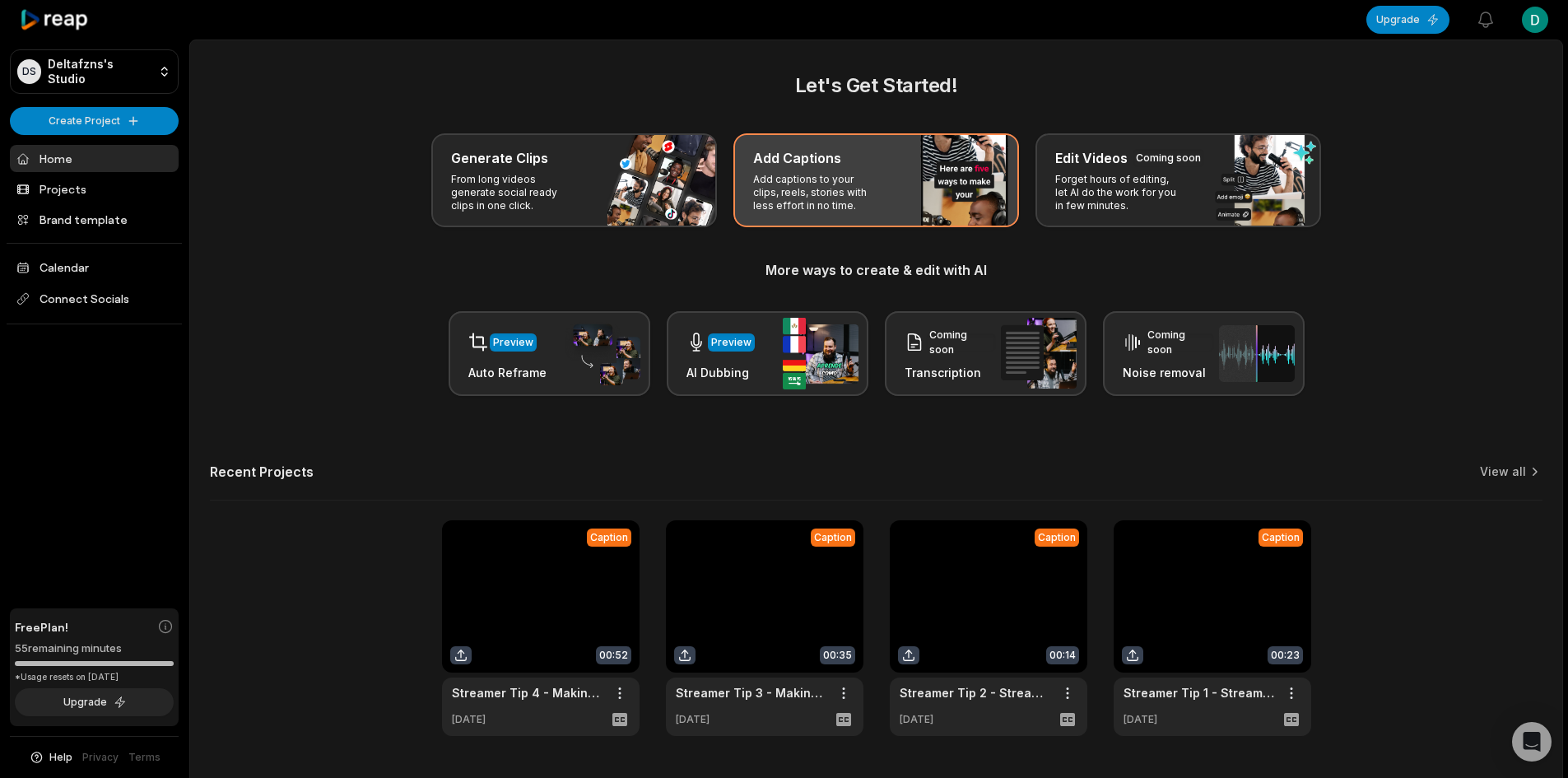
click at [869, 200] on p "Add captions to your clips, reels, stories with less effort in no time." at bounding box center [817, 193] width 128 height 40
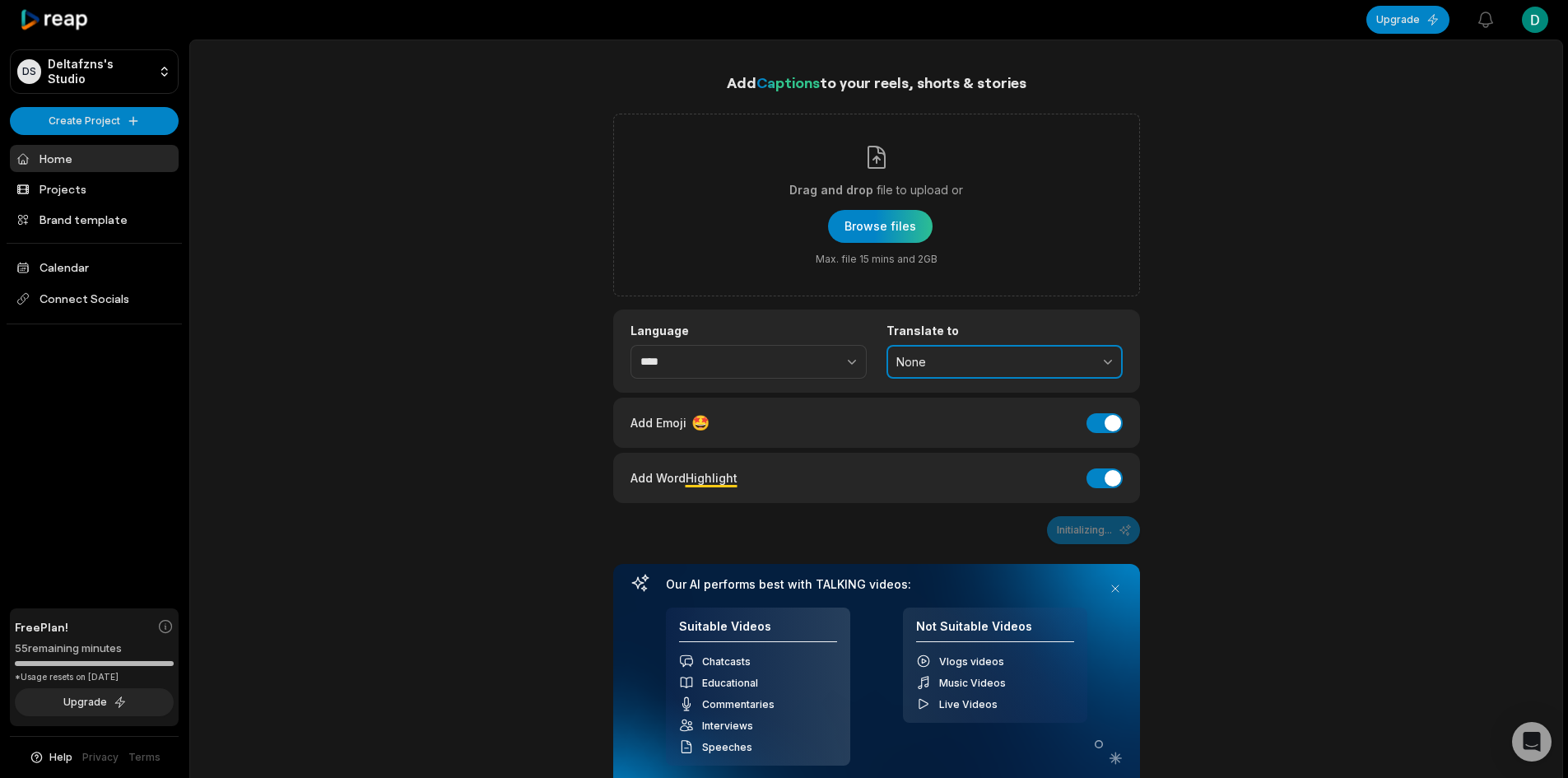
click at [966, 355] on span "None" at bounding box center [993, 362] width 194 height 15
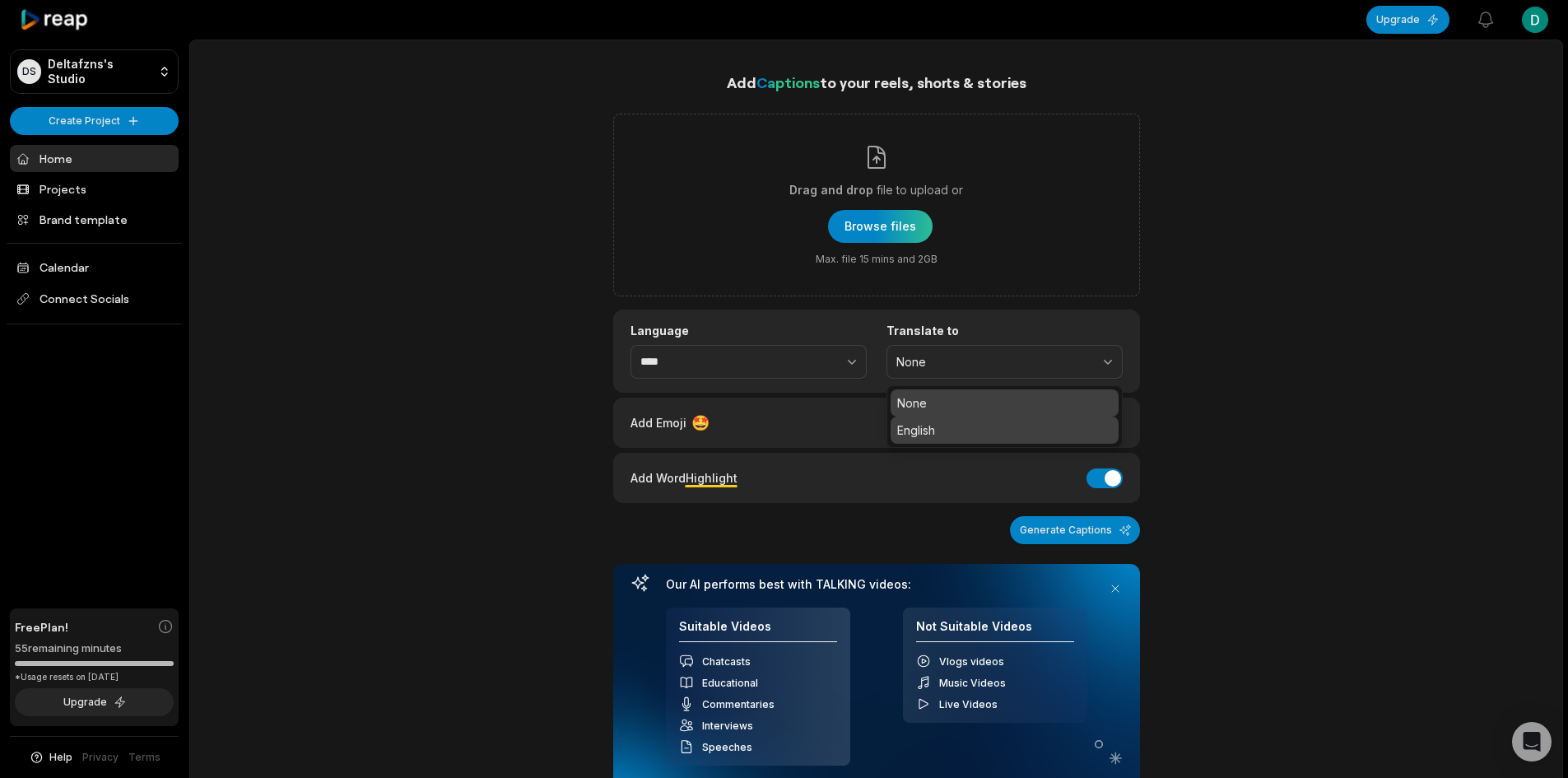
click at [939, 434] on p "English" at bounding box center [1005, 430] width 215 height 17
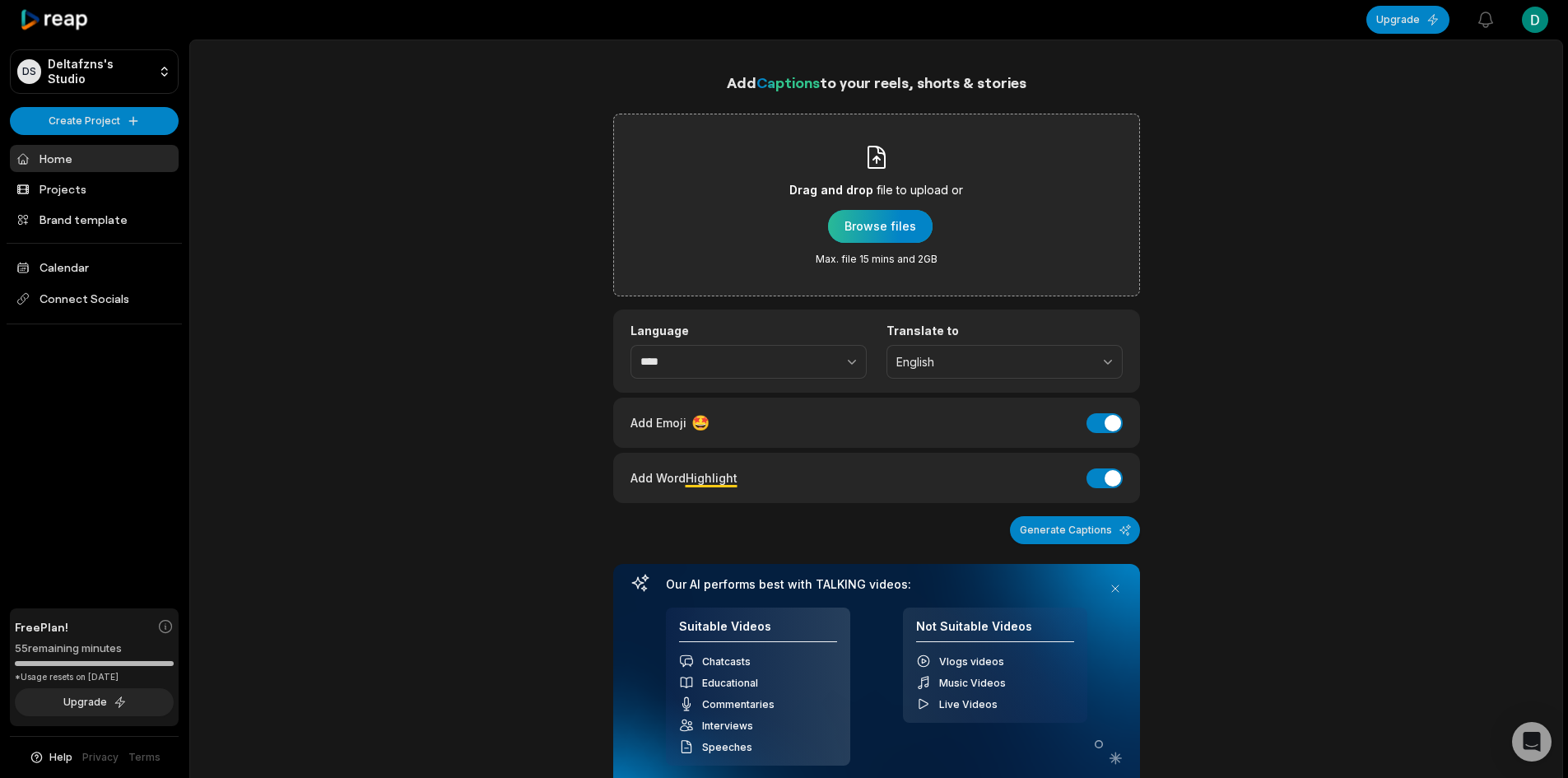
click at [889, 223] on div "button" at bounding box center [880, 227] width 105 height 33
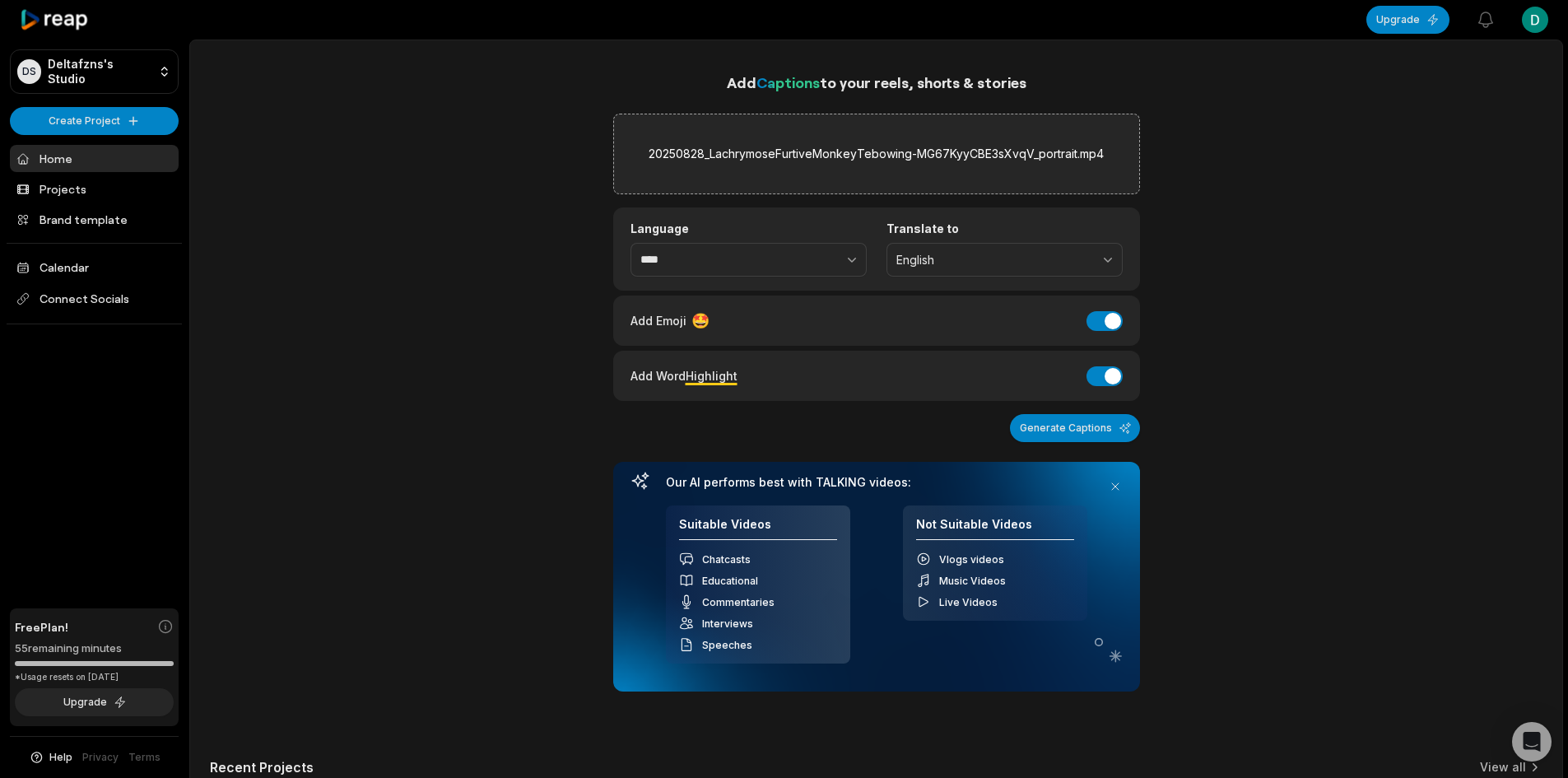
click at [46, 16] on icon at bounding box center [54, 20] width 70 height 22
click at [1094, 239] on div "Translate to None" at bounding box center [1005, 249] width 236 height 55
click at [921, 252] on span "None" at bounding box center [993, 260] width 194 height 15
click at [917, 324] on p "English" at bounding box center [1005, 328] width 215 height 17
click at [1108, 427] on button "Generate Captions" at bounding box center [1076, 428] width 130 height 28
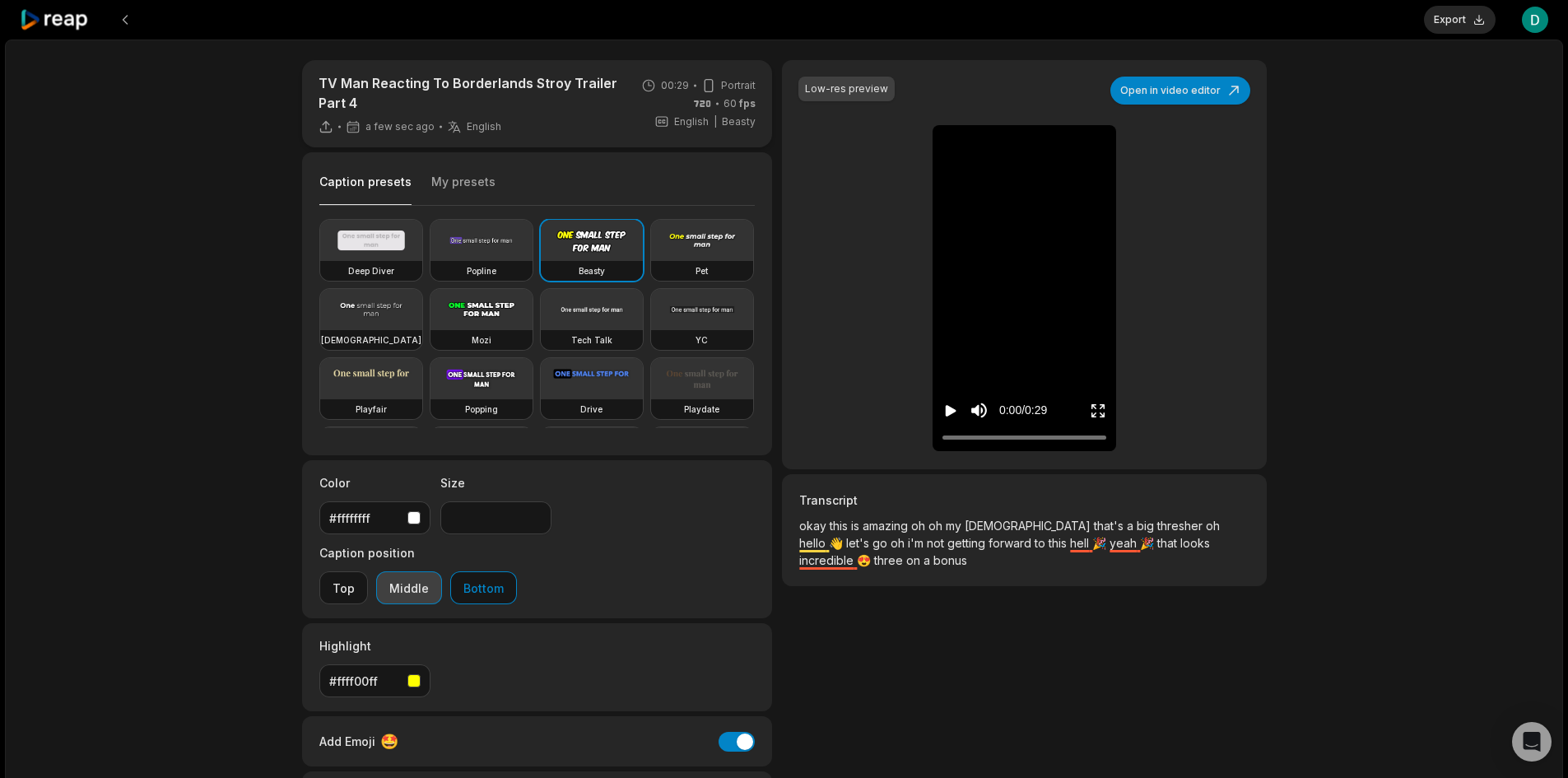
click at [442, 572] on button "Middle" at bounding box center [409, 588] width 66 height 33
click at [949, 419] on button "Play video" at bounding box center [951, 410] width 16 height 31
click at [953, 407] on icon "Play video" at bounding box center [951, 411] width 16 height 17
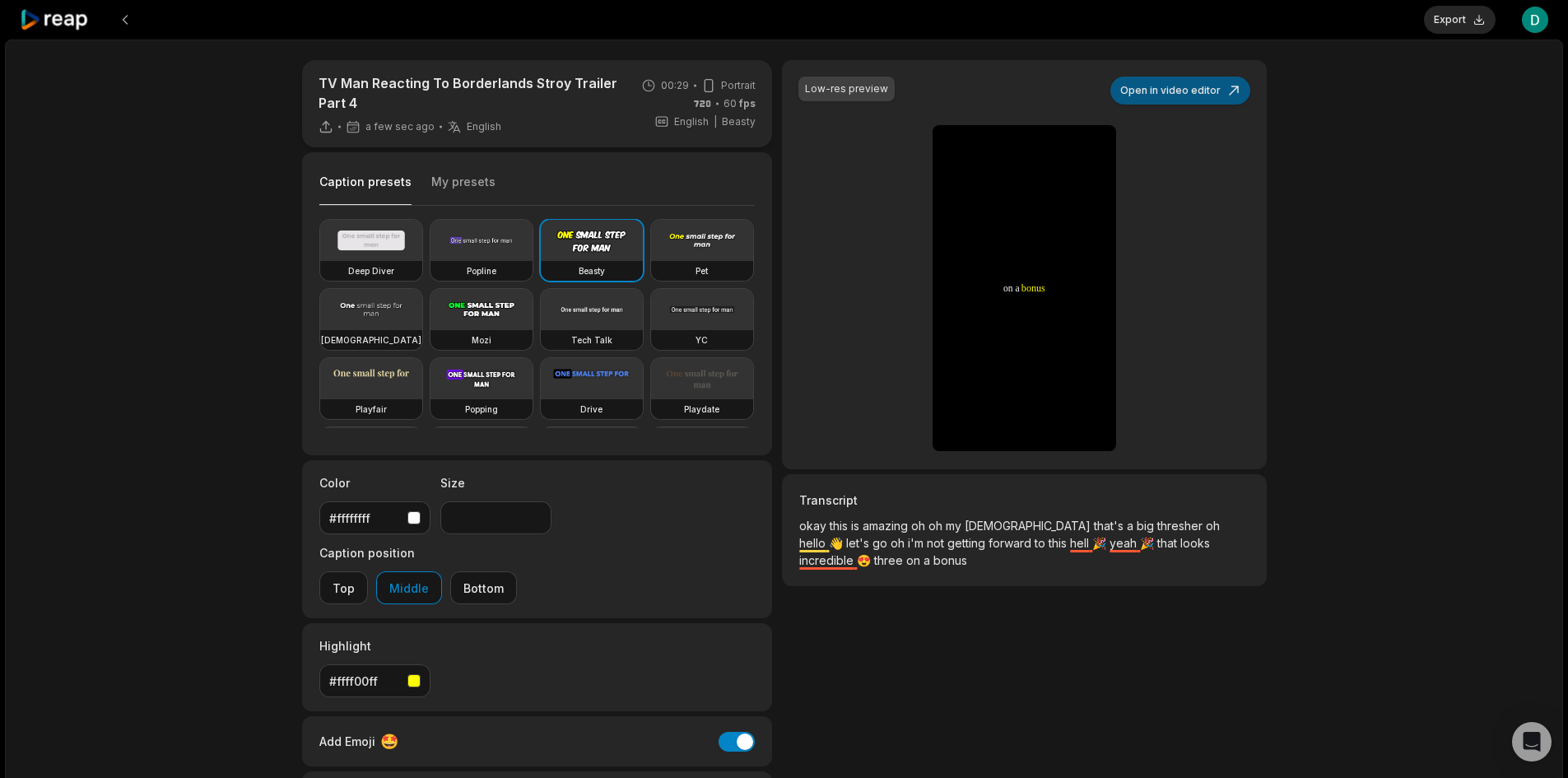
click at [1181, 78] on button "Open in video editor" at bounding box center [1181, 91] width 140 height 28
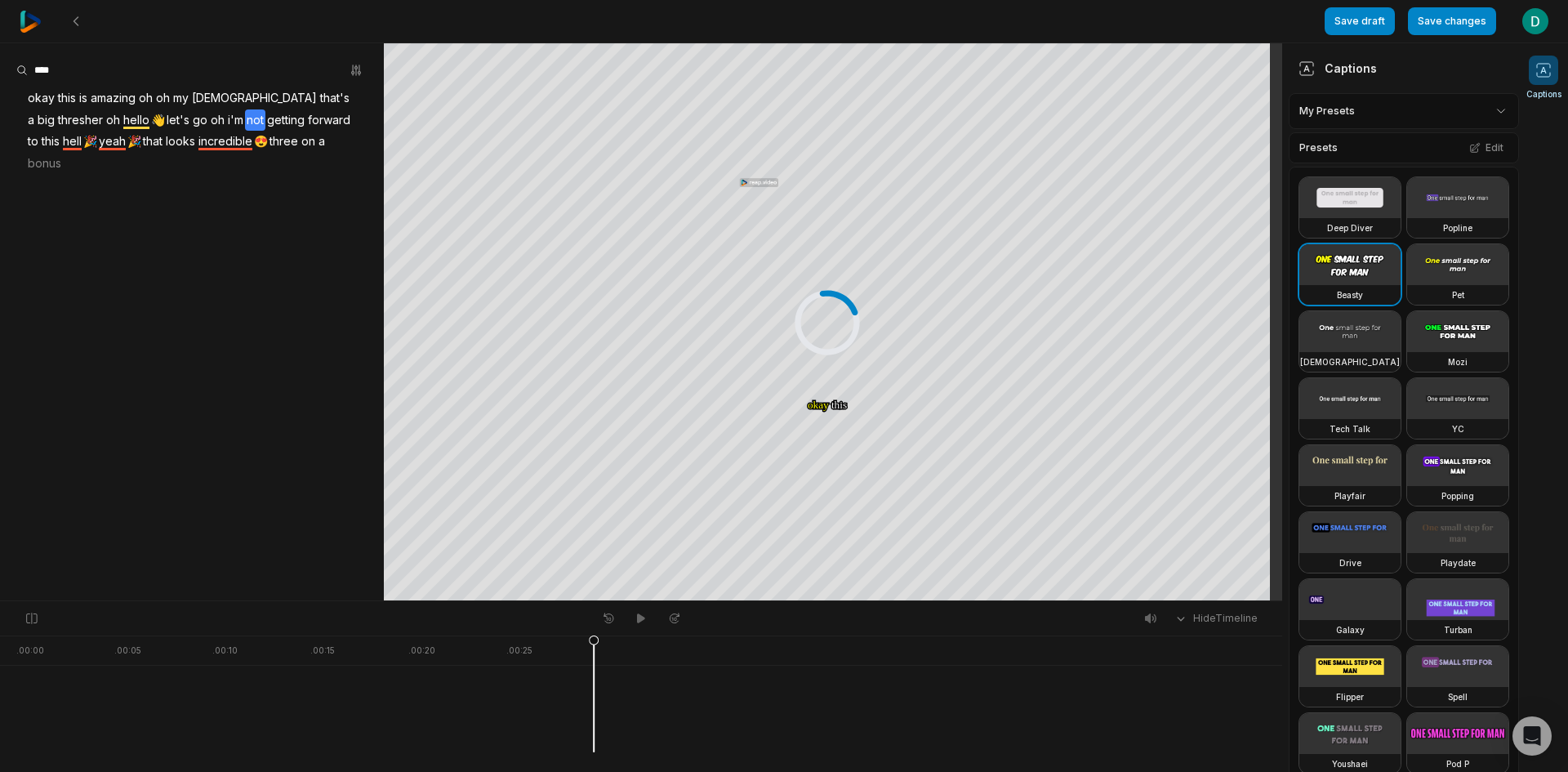
click at [245, 121] on span "not" at bounding box center [255, 120] width 20 height 22
click at [171, 210] on button "Remove caption" at bounding box center [166, 211] width 110 height 21
click at [265, 121] on span "getting" at bounding box center [286, 120] width 41 height 22
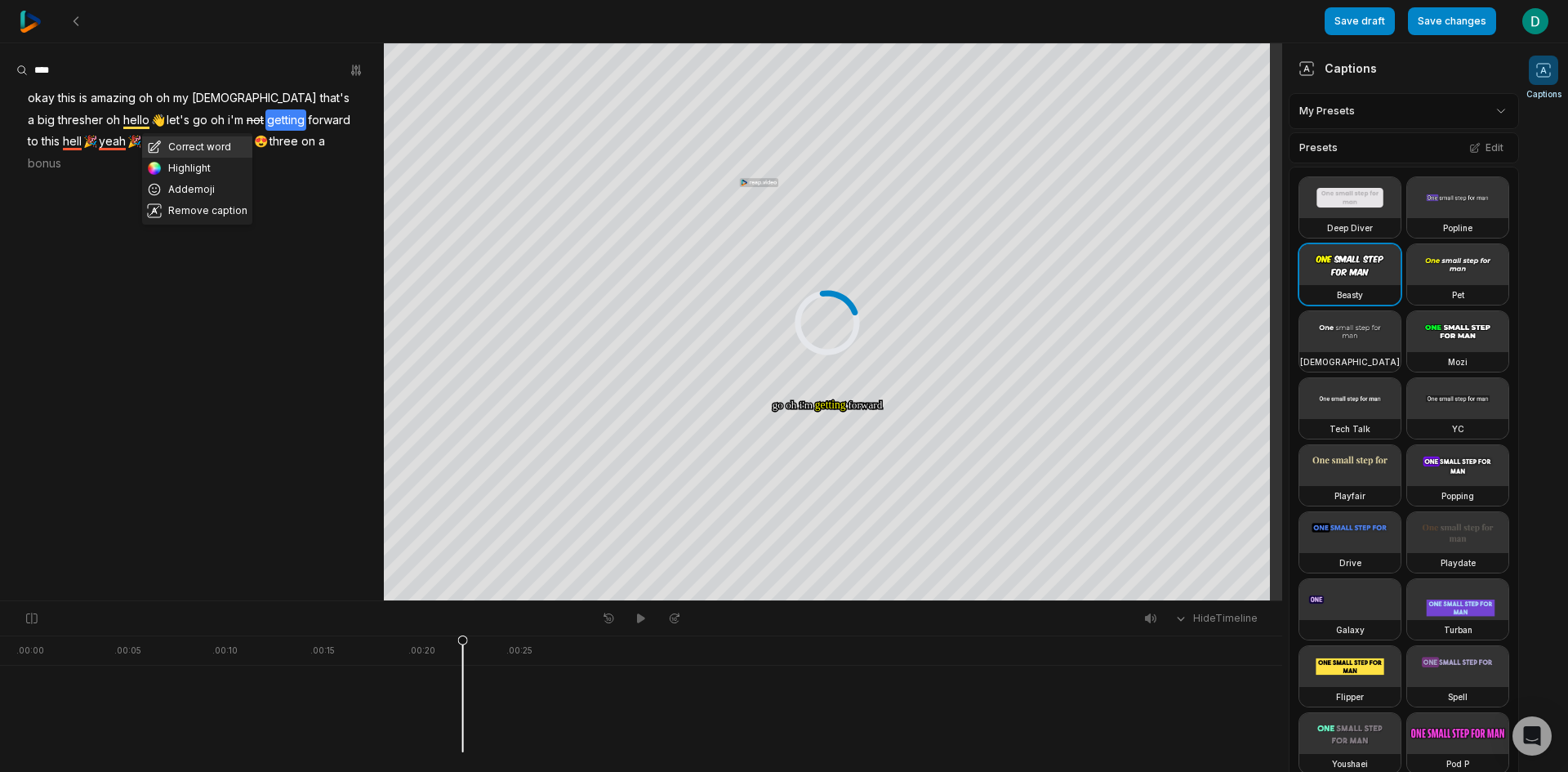
click at [196, 143] on button "Correct word" at bounding box center [197, 147] width 110 height 21
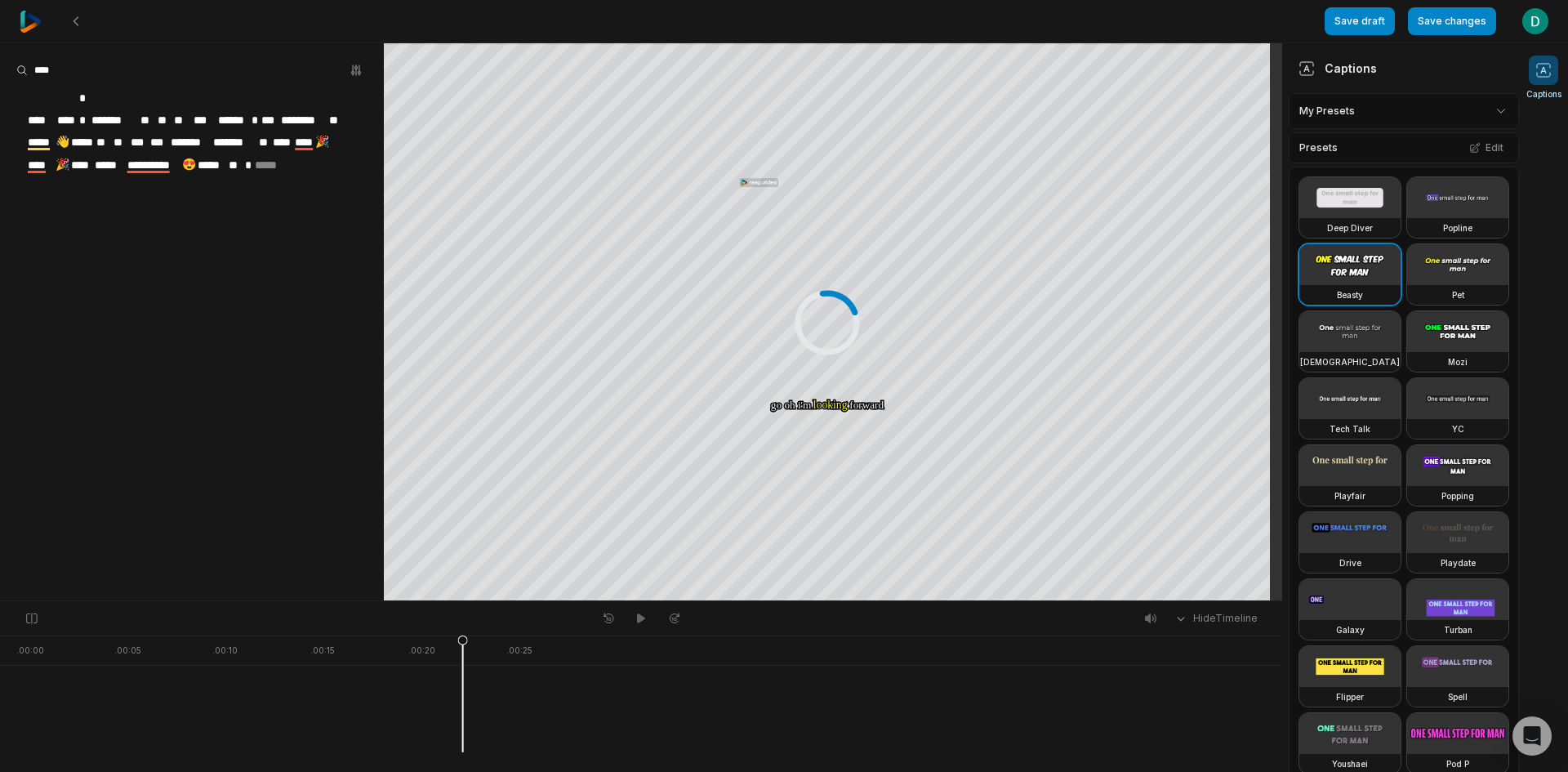
click at [164, 132] on span "***" at bounding box center [159, 142] width 20 height 22
click at [169, 132] on span "***" at bounding box center [159, 142] width 20 height 22
click at [310, 159] on aside "**********" at bounding box center [191, 322] width 384 height 558
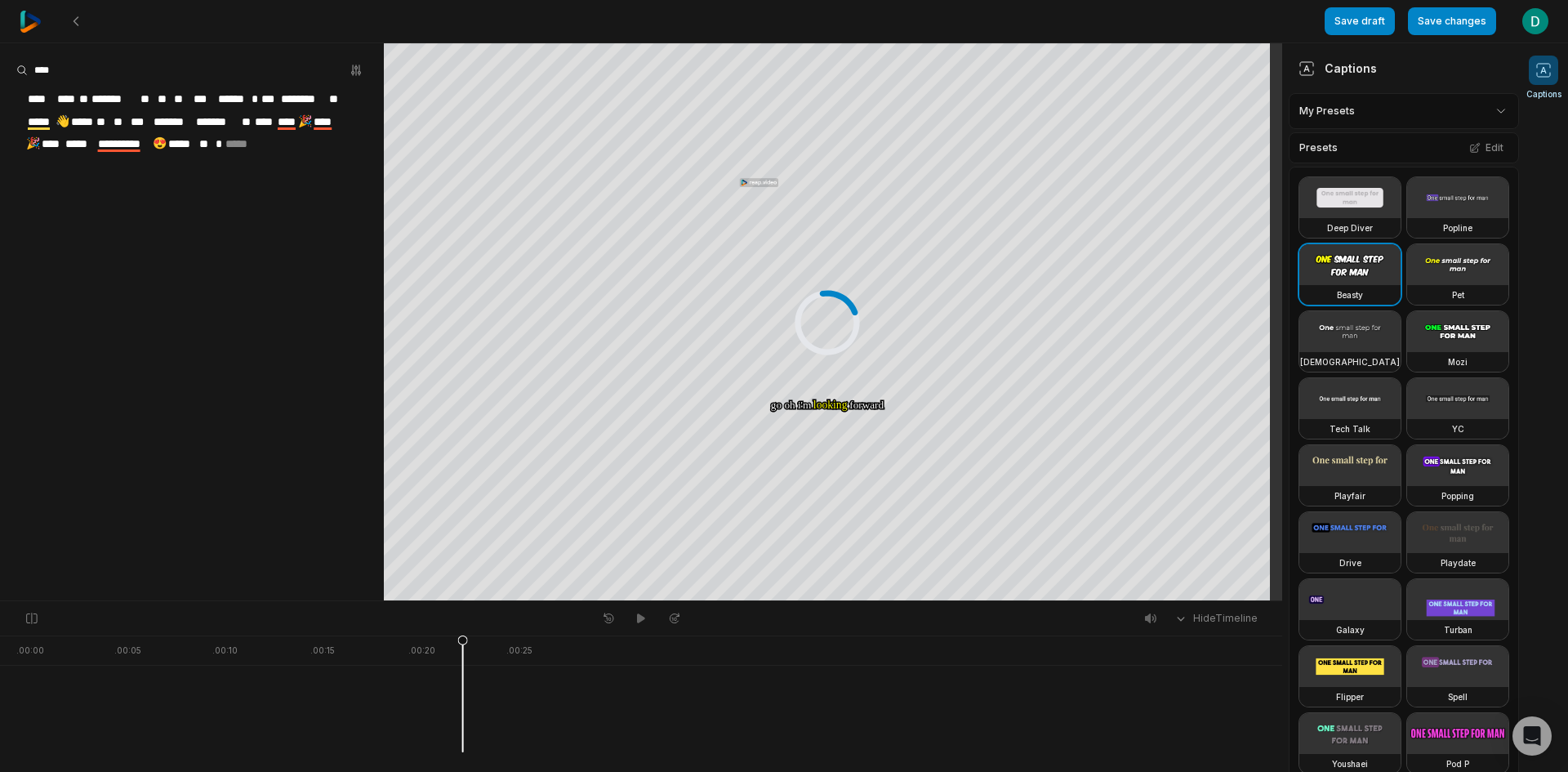
click at [198, 142] on span "*****" at bounding box center [182, 144] width 31 height 22
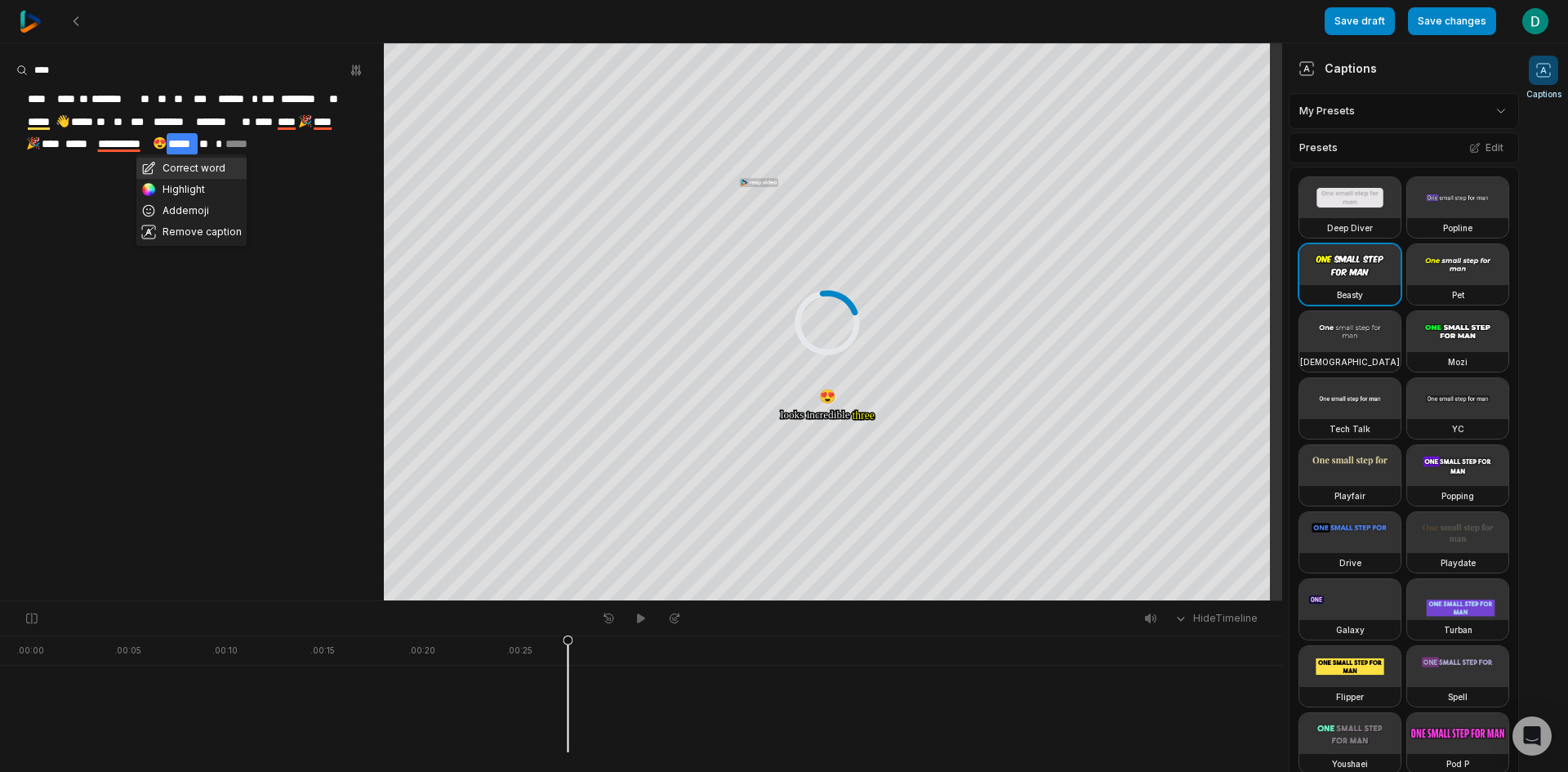
click at [200, 165] on button "Correct word" at bounding box center [191, 169] width 110 height 21
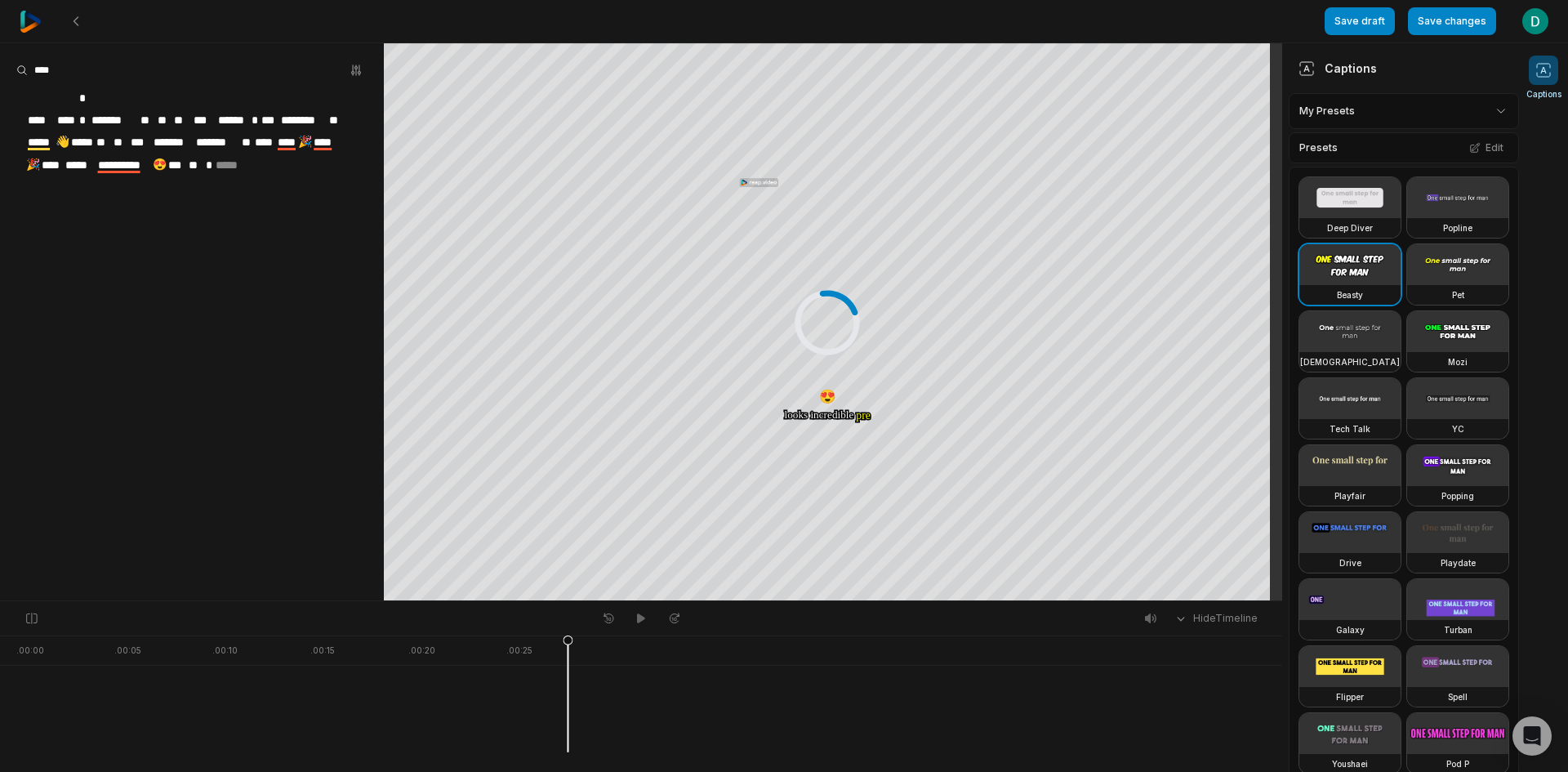
click at [221, 155] on span "*****" at bounding box center [232, 165] width 37 height 22
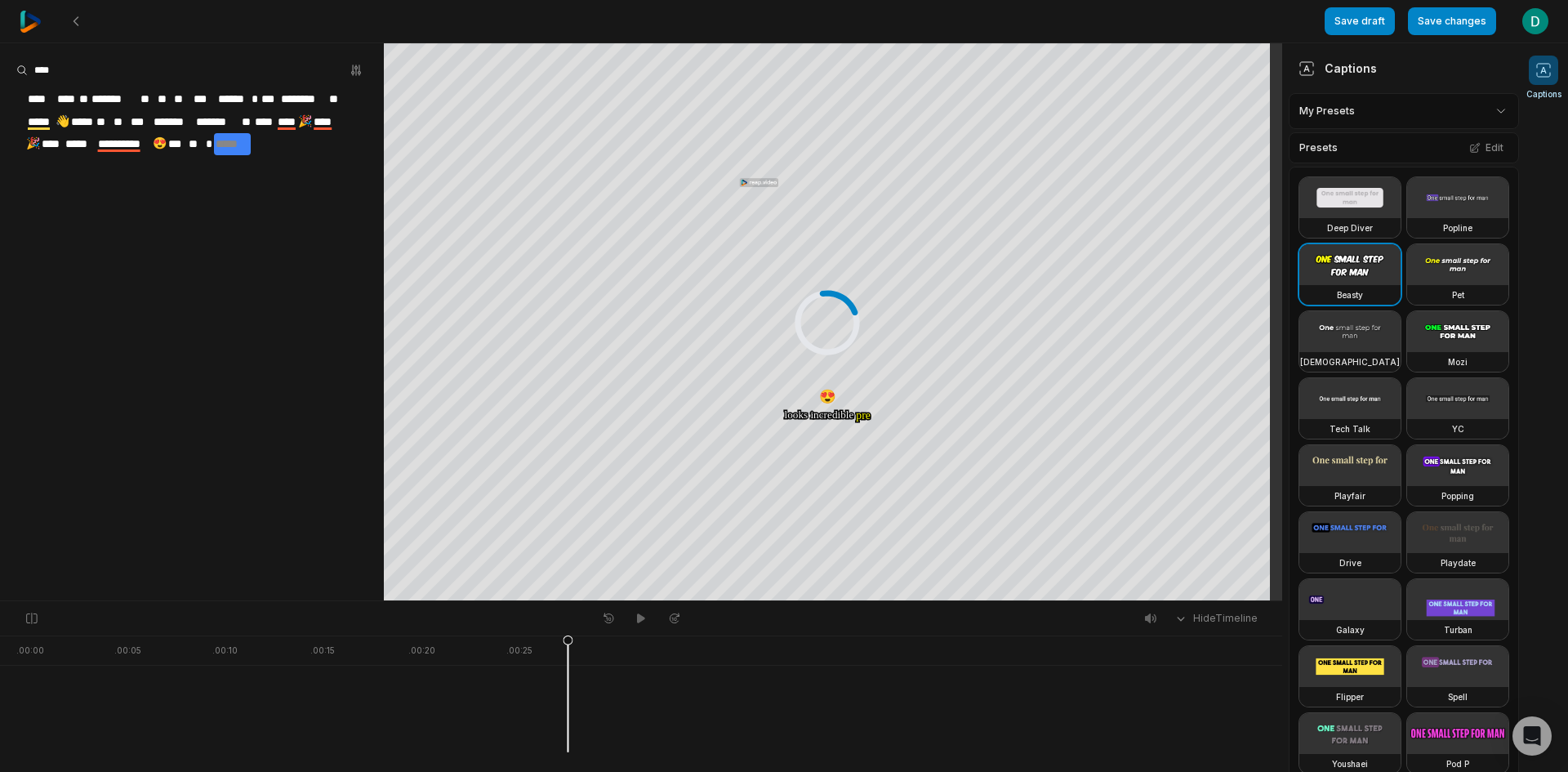
click at [282, 258] on aside "**********" at bounding box center [191, 322] width 384 height 558
click at [205, 141] on span "**" at bounding box center [196, 144] width 17 height 22
click at [212, 167] on button "Correct word" at bounding box center [205, 169] width 110 height 21
click at [247, 193] on aside "**********" at bounding box center [191, 322] width 384 height 558
click at [229, 144] on span "*" at bounding box center [225, 144] width 10 height 22
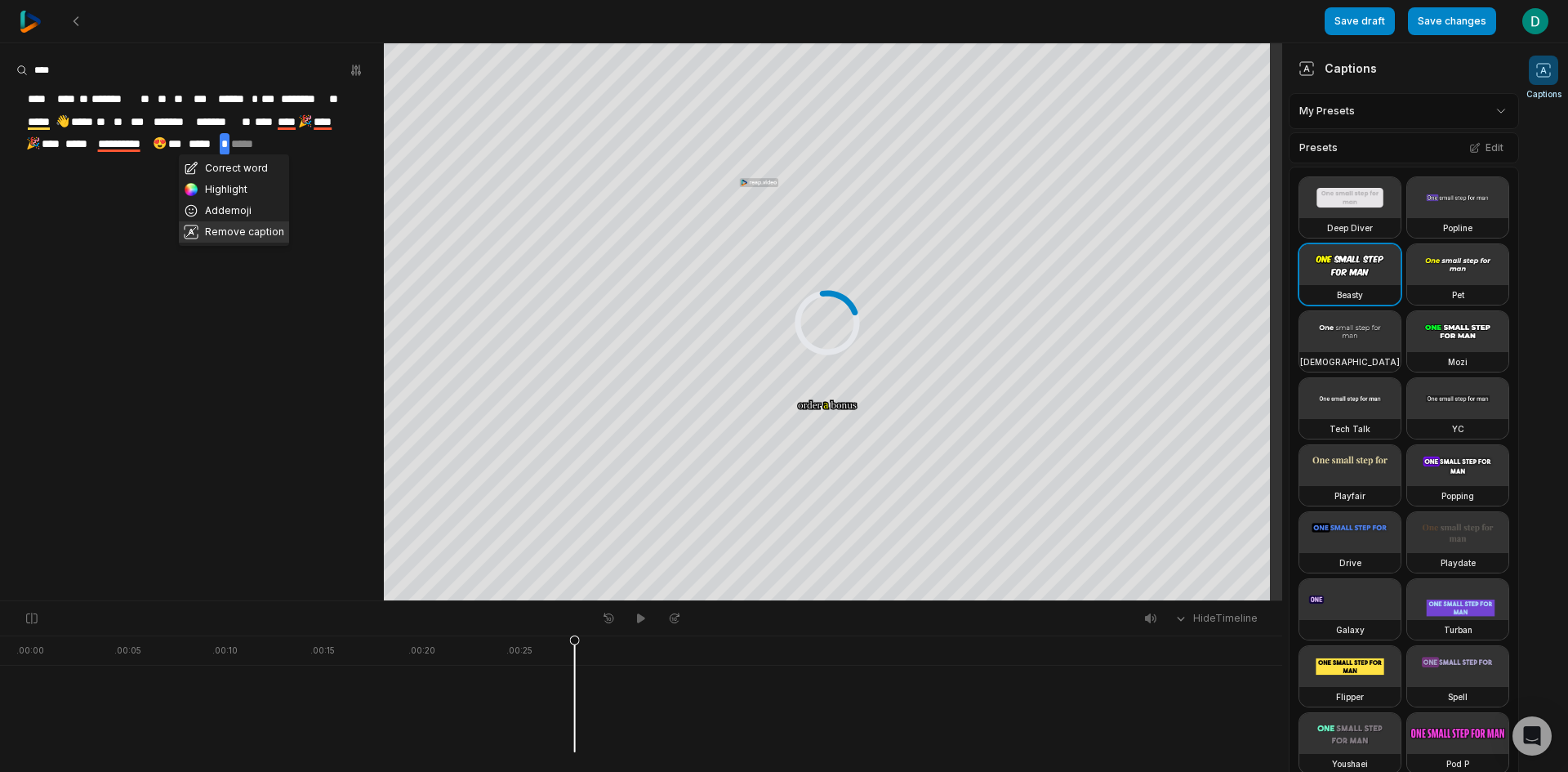
click at [227, 228] on button "Remove caption" at bounding box center [234, 232] width 110 height 21
click at [1450, 16] on button "Save changes" at bounding box center [1453, 21] width 88 height 28
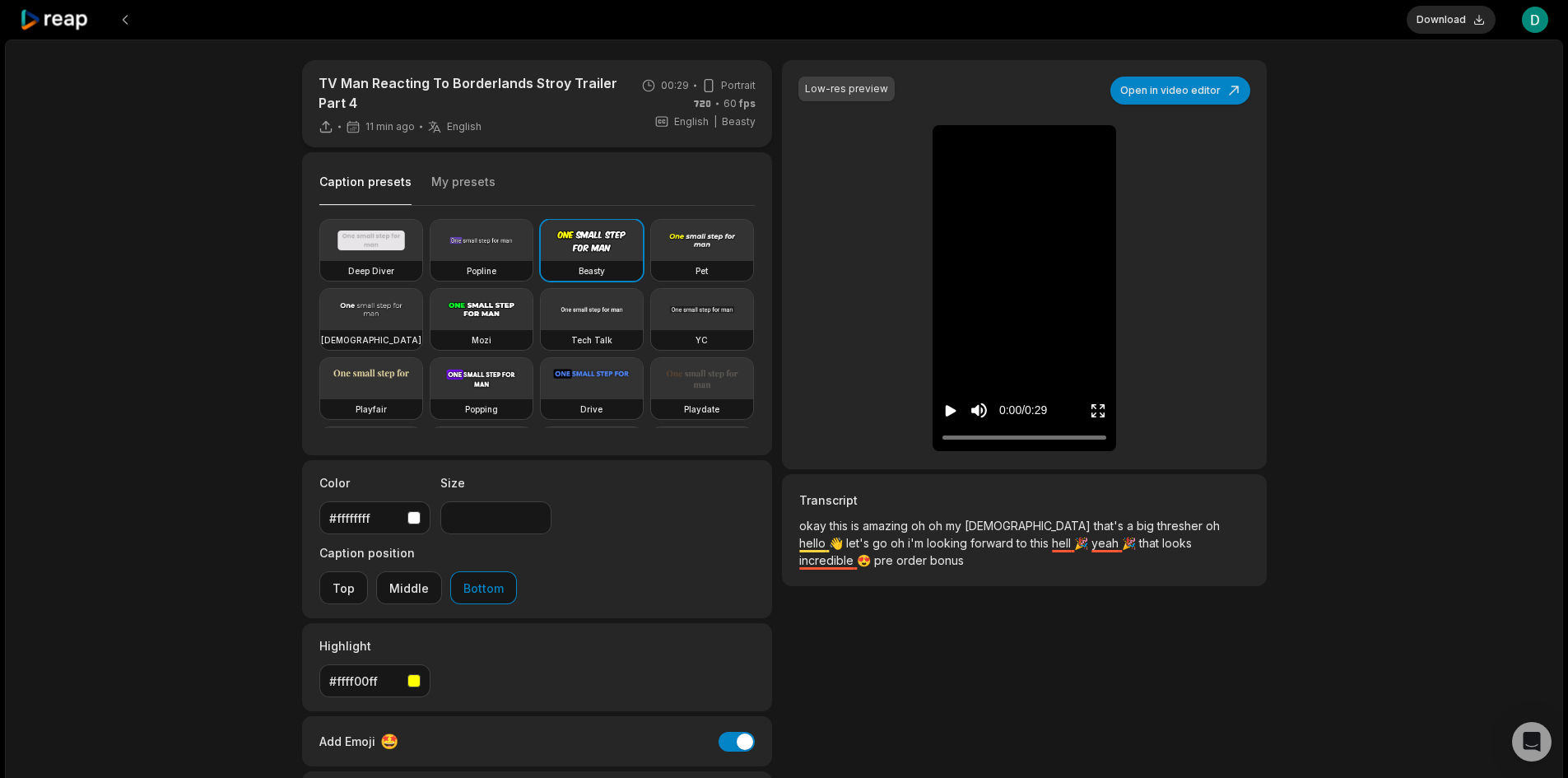
click at [1439, 299] on div "TV Man Reacting To Borderlands Stroy Trailer Part 4 11 min ago English en 00:29…" at bounding box center [784, 493] width 1558 height 906
click at [442, 572] on button "Middle" at bounding box center [409, 588] width 66 height 33
click at [954, 411] on icon "Play video" at bounding box center [951, 411] width 11 height 12
click at [368, 572] on button "Top" at bounding box center [343, 588] width 49 height 33
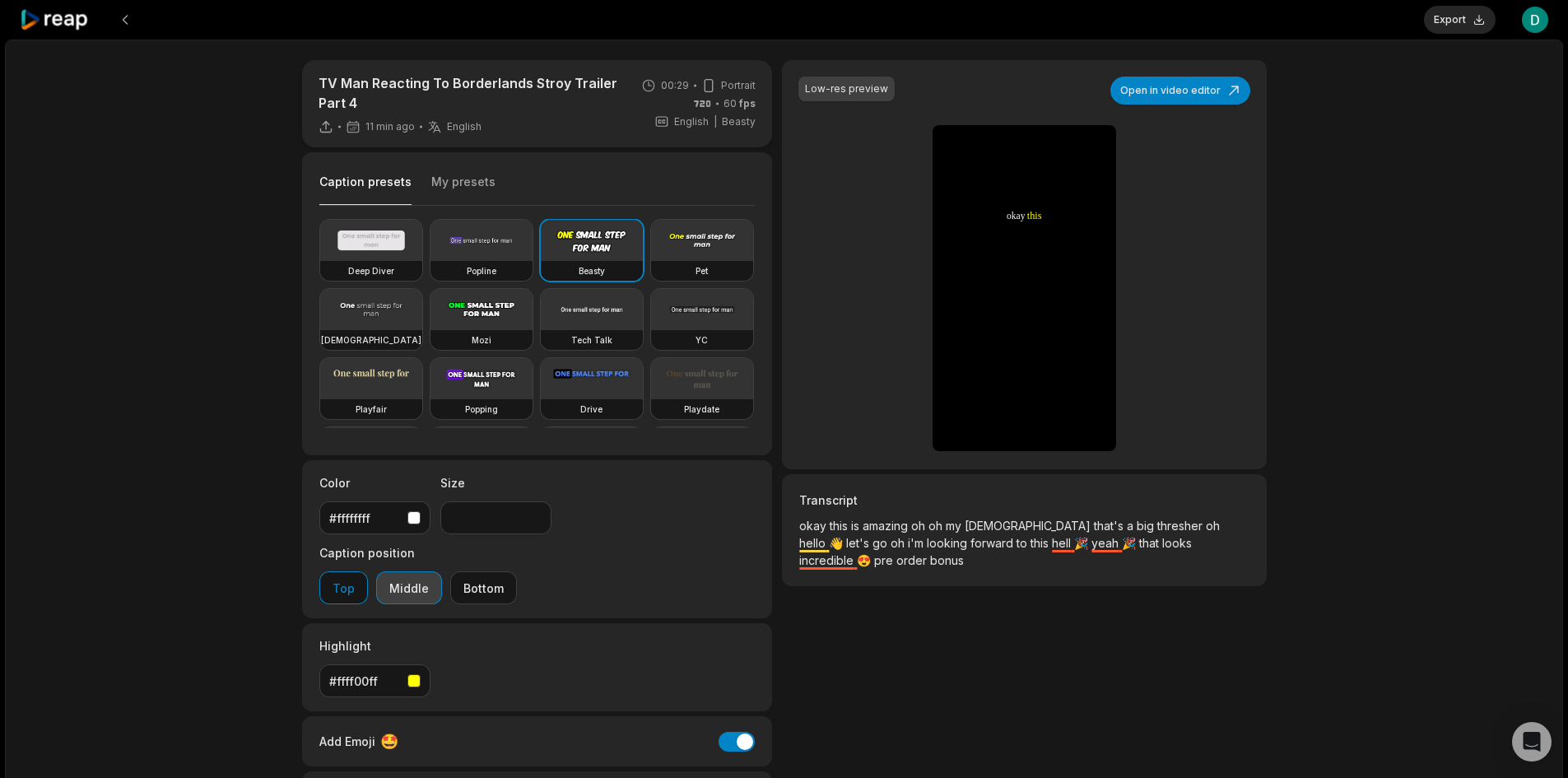
click at [442, 572] on button "Middle" at bounding box center [409, 588] width 66 height 33
click at [957, 416] on icon "Pause video" at bounding box center [951, 411] width 16 height 17
click at [538, 515] on input "**" at bounding box center [496, 518] width 111 height 33
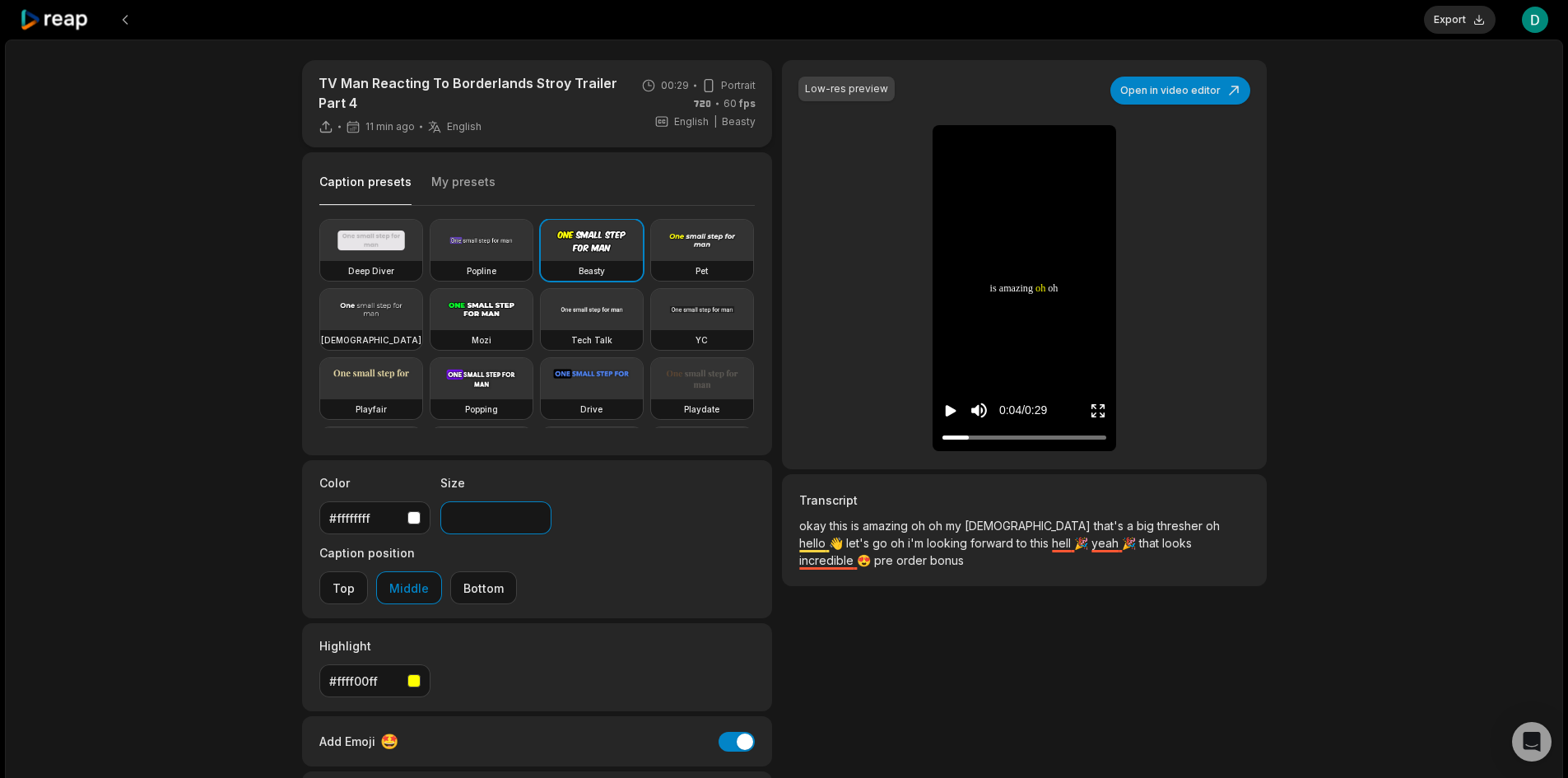
click at [538, 515] on input "**" at bounding box center [496, 518] width 111 height 33
click at [517, 545] on label "Caption position" at bounding box center [418, 553] width 198 height 17
click at [1450, 10] on button "Export" at bounding box center [1460, 20] width 72 height 28
type input "**"
click at [1448, 21] on button "Download" at bounding box center [1452, 20] width 89 height 28
